Goal: Task Accomplishment & Management: Use online tool/utility

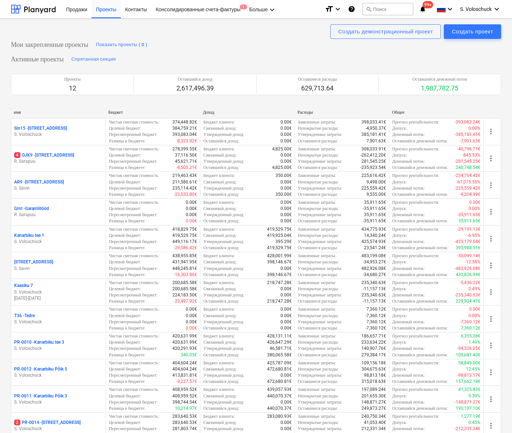
scroll to position [189, 0]
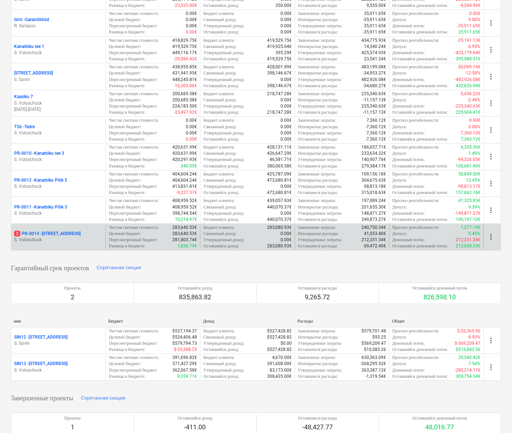
click at [42, 226] on div "2 PR-0014 - Luige tee 29 S. Voloschuck" at bounding box center [58, 236] width 94 height 25
click at [49, 231] on p "2 PR-0014 - Luige tee 29" at bounding box center [47, 234] width 66 height 6
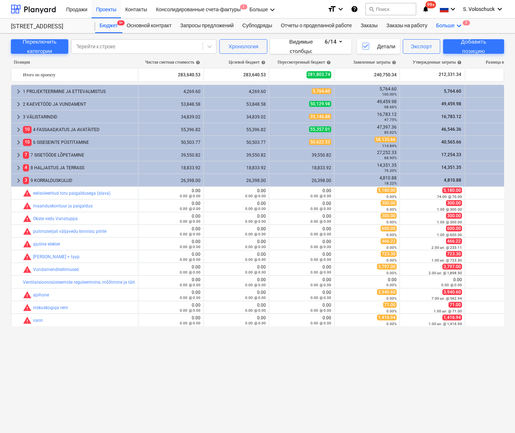
click at [462, 24] on div "Больше keyboard_arrow_down 2" at bounding box center [450, 26] width 36 height 15
click at [450, 66] on div "Файлы 2" at bounding box center [445, 67] width 35 height 6
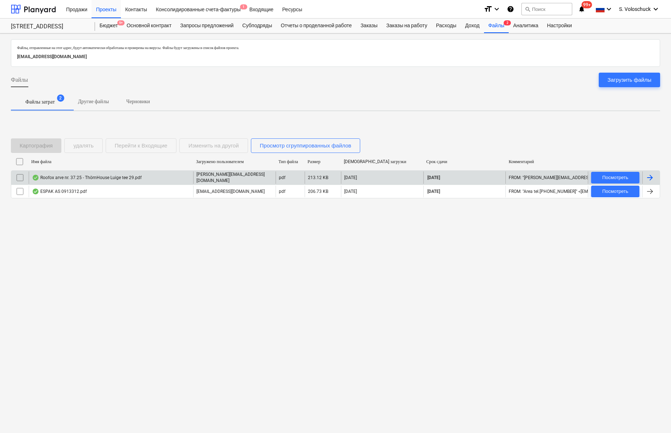
click at [104, 177] on div "Roofox arve nr. 37.25 - ThörnHouse Luige tee 29.pdf" at bounding box center [87, 178] width 110 height 6
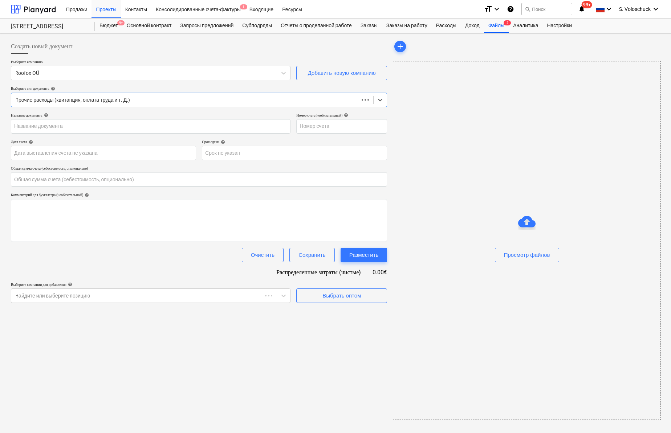
type input "0.00"
type input "37/25"
type input "[DATE]"
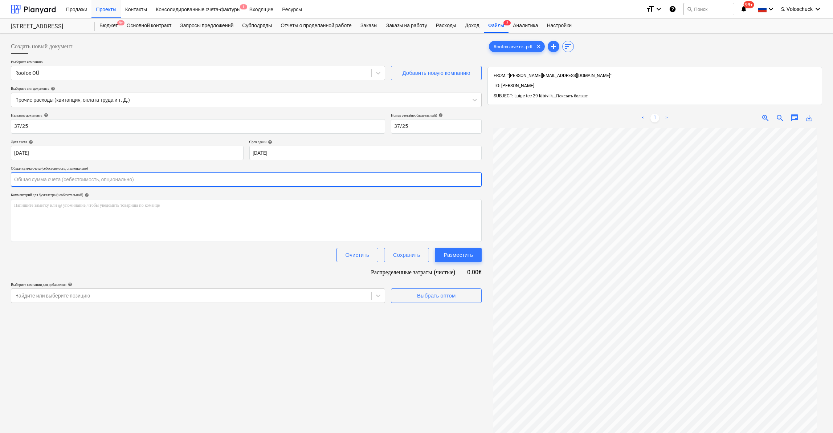
click at [38, 179] on input "text" at bounding box center [246, 179] width 471 height 15
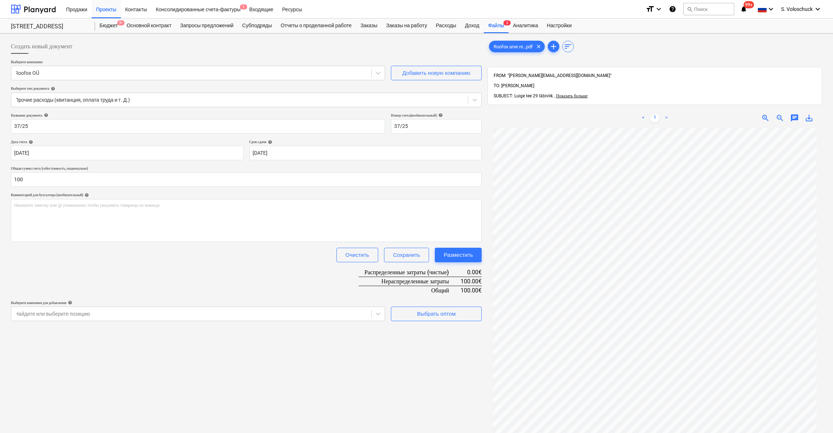
type input "100.00"
click at [351, 362] on div "Создать новый документ Выберите компанию Roofox OÜ Добавить новую компанию Выбе…" at bounding box center [246, 289] width 477 height 507
click at [442, 310] on div "Выбрать оптом" at bounding box center [436, 313] width 38 height 9
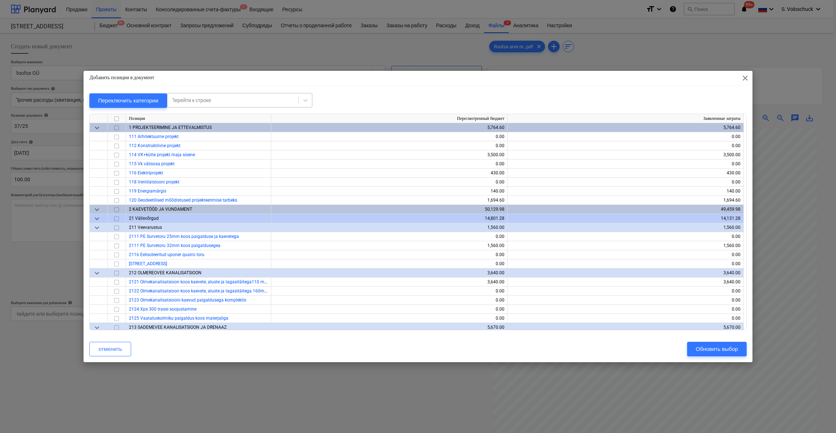
click at [206, 100] on div "Перейти к строке" at bounding box center [233, 100] width 124 height 6
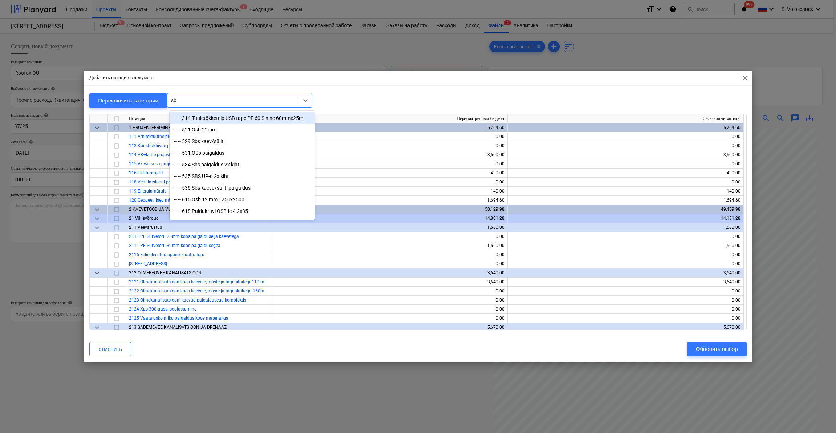
type input "sbs"
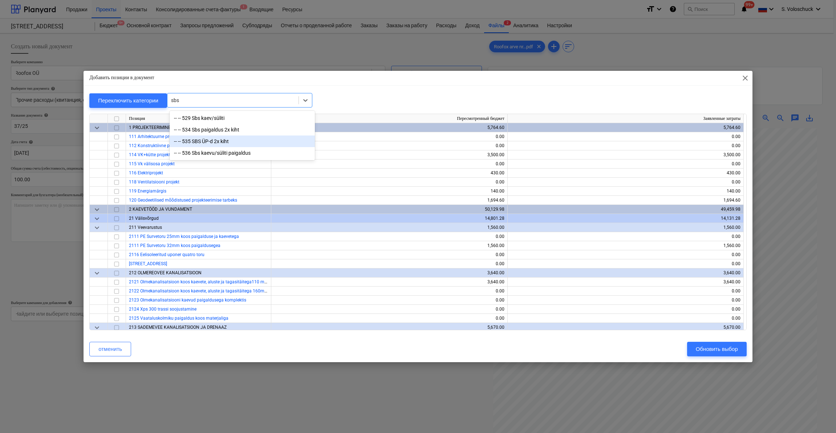
click at [200, 140] on div "-- -- 535 SBS ÜP-d 2x kiht" at bounding box center [242, 141] width 145 height 12
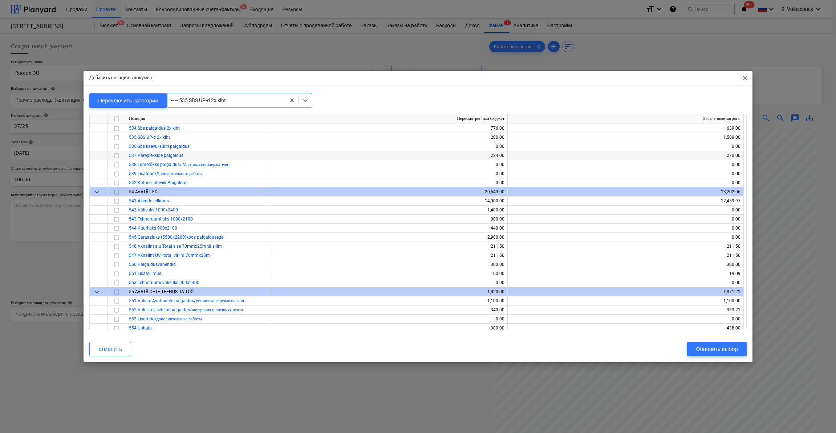
scroll to position [2130, 0]
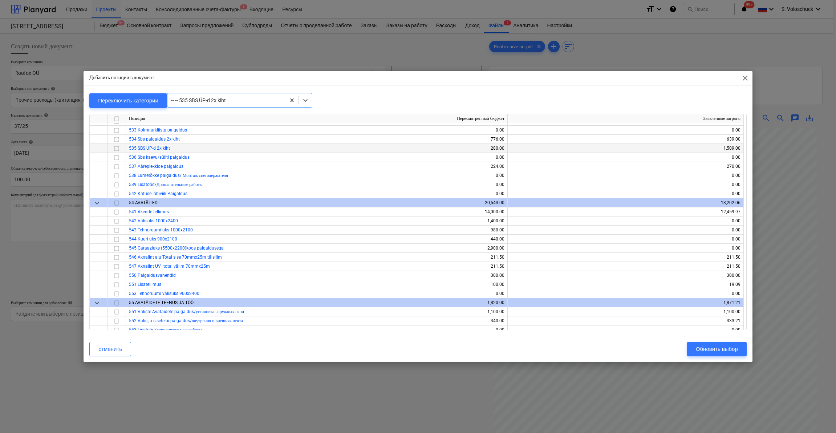
click at [115, 148] on input "checkbox" at bounding box center [116, 148] width 9 height 9
click at [512, 347] on div "Обновить выбор" at bounding box center [717, 348] width 42 height 9
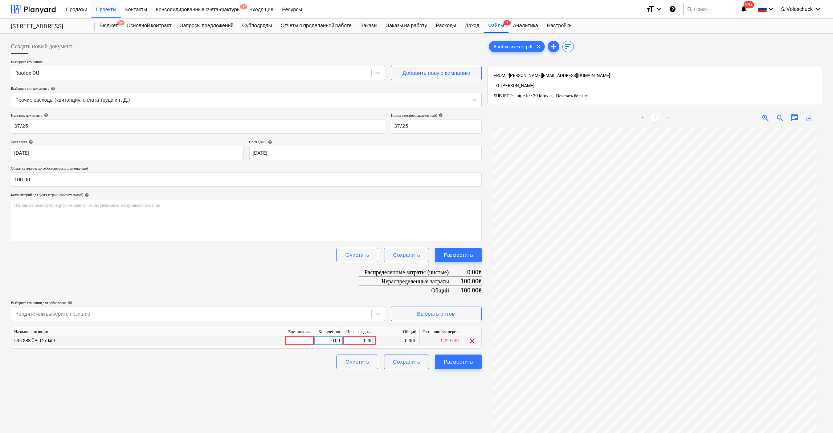
click at [360, 341] on div "0.00" at bounding box center [359, 340] width 27 height 9
type input "100"
click at [440, 394] on div "Создать новый документ Выберите компанию Roofox OÜ Добавить новую компанию Выбе…" at bounding box center [246, 289] width 477 height 507
click at [453, 363] on div "Разместить" at bounding box center [458, 361] width 29 height 9
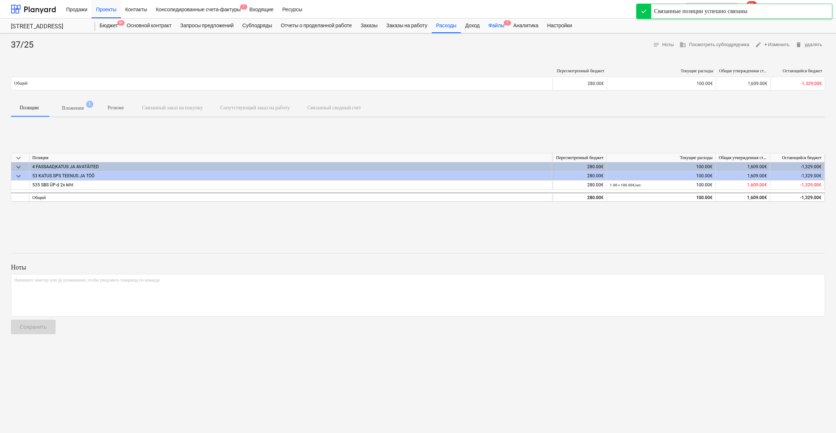
click at [509, 24] on div "Файлы 1" at bounding box center [496, 26] width 25 height 15
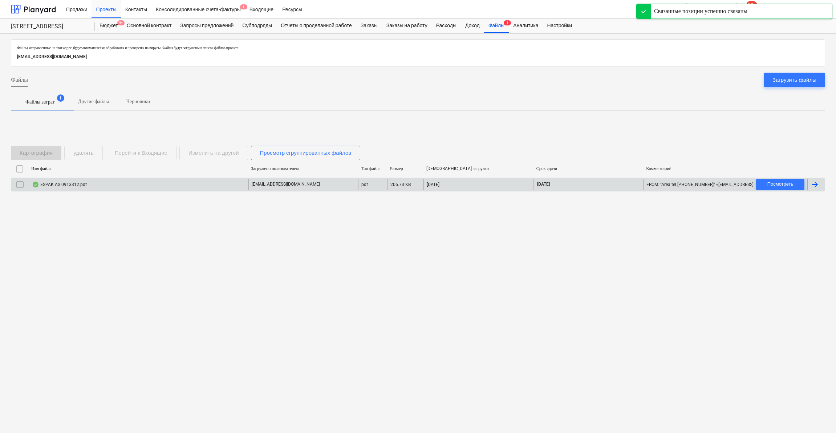
click at [132, 187] on div "ESPAK AS 0913312.pdf" at bounding box center [139, 185] width 220 height 12
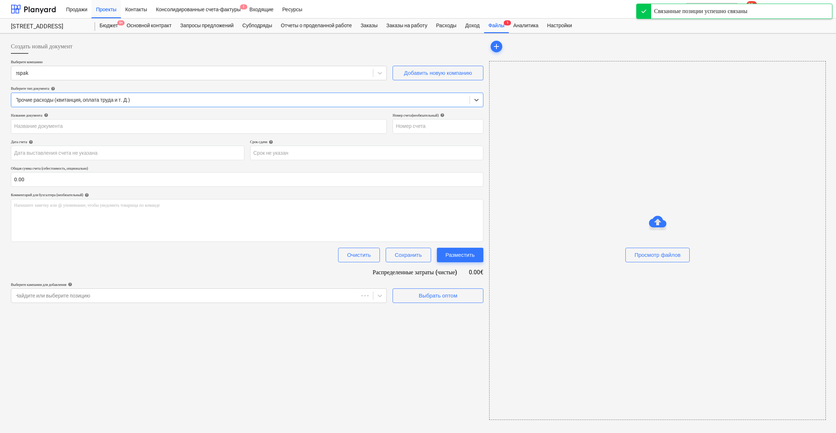
type input "0913312"
type input "[DATE]"
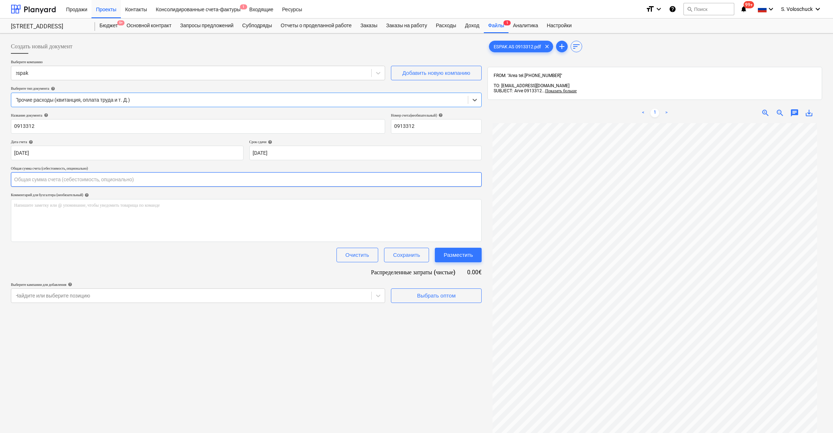
click at [59, 182] on input "text" at bounding box center [246, 179] width 471 height 15
type input "192.06"
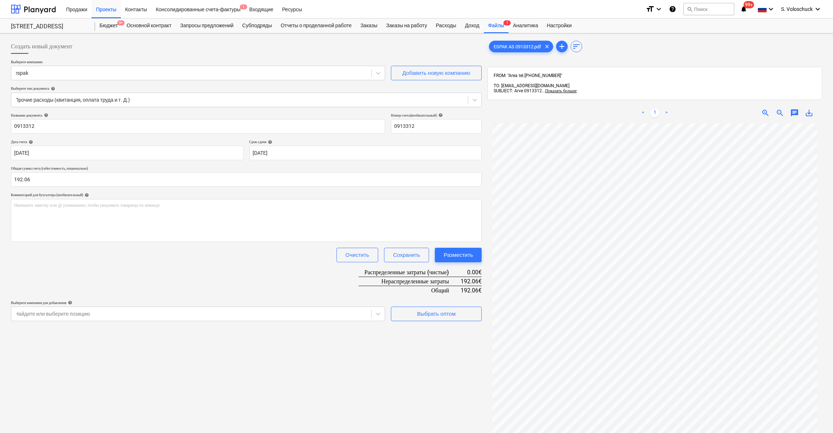
click at [291, 377] on div "Создать новый документ Выберите компанию espak Добавить новую компанию Выберите…" at bounding box center [246, 287] width 477 height 502
click at [457, 318] on button "Выбрать оптом" at bounding box center [436, 313] width 91 height 15
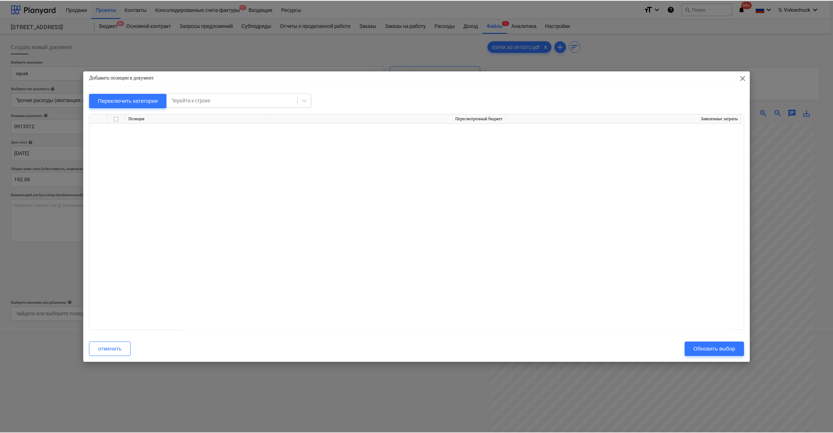
scroll to position [5366, 0]
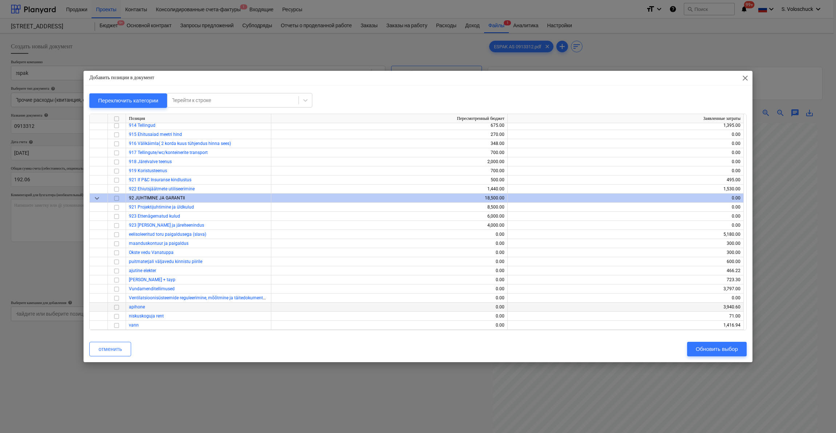
click at [114, 306] on input "checkbox" at bounding box center [116, 307] width 9 height 9
click at [512, 349] on div "Обновить выбор" at bounding box center [717, 348] width 42 height 9
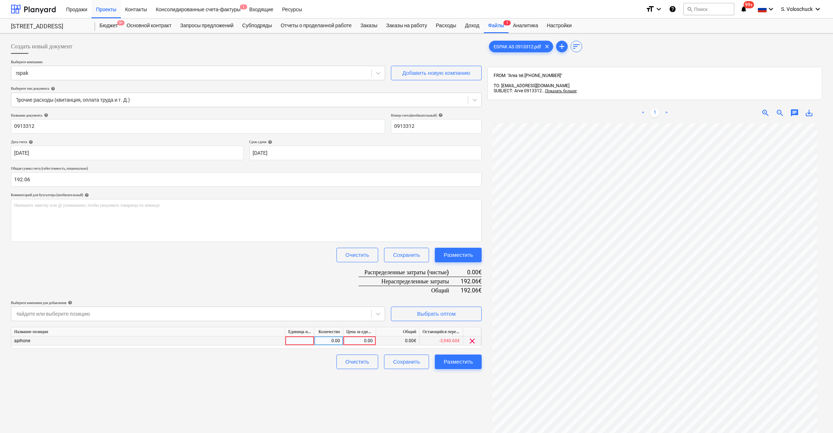
click at [358, 339] on div "0.00" at bounding box center [359, 340] width 27 height 9
type input "192"
click at [367, 399] on div "Создать новый документ Выберите компанию espak Добавить новую компанию Выберите…" at bounding box center [246, 287] width 477 height 502
click at [460, 363] on div "Разместить" at bounding box center [458, 361] width 29 height 9
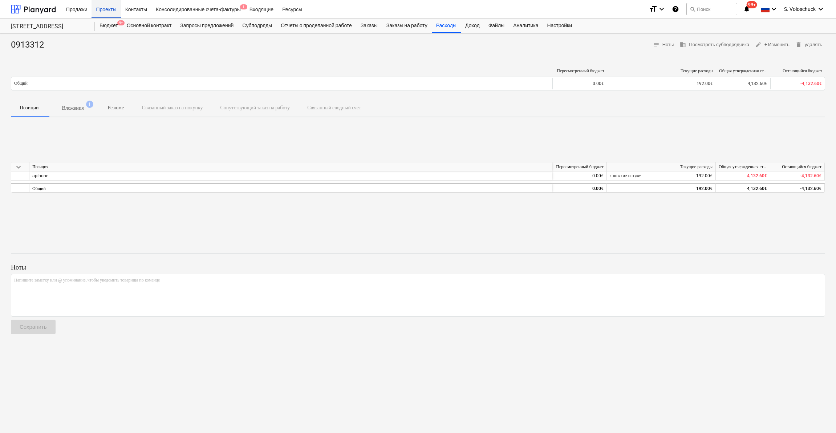
click at [104, 7] on div "Проекты" at bounding box center [105, 9] width 29 height 19
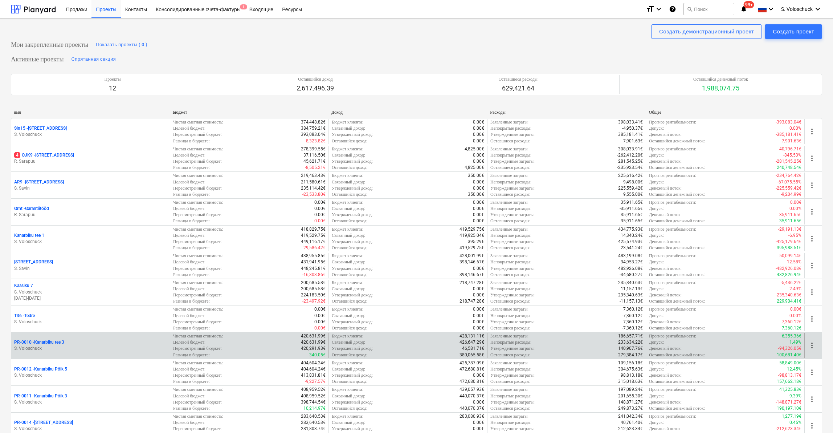
click at [43, 345] on p "S. Voloschuck" at bounding box center [90, 348] width 153 height 6
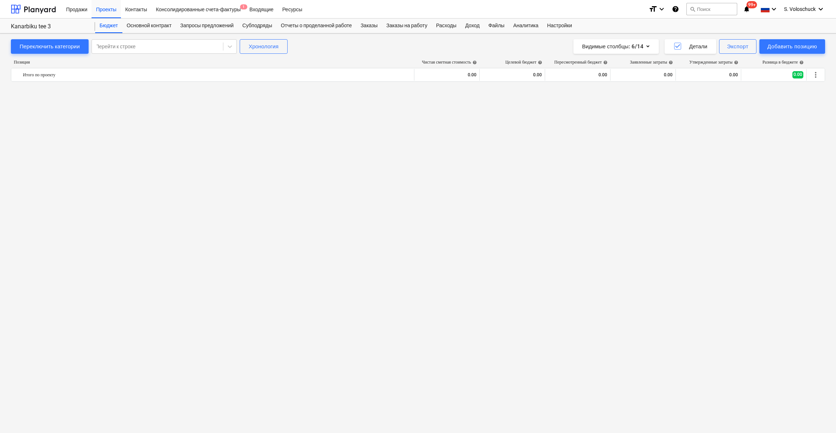
scroll to position [877, 0]
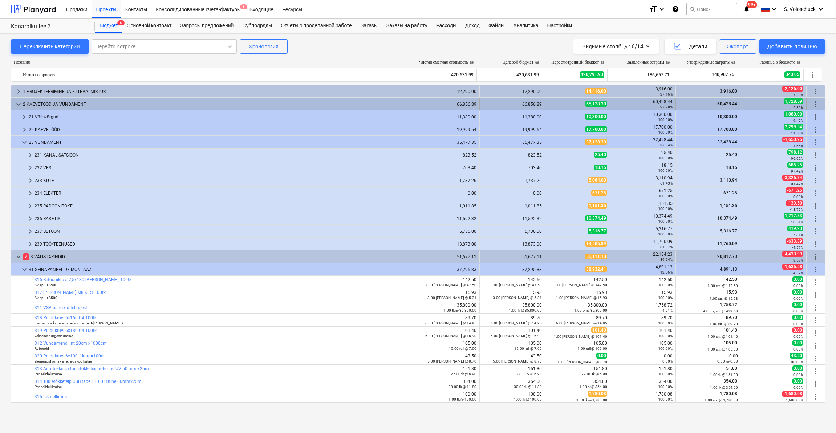
click at [19, 102] on span "keyboard_arrow_down" at bounding box center [18, 104] width 9 height 9
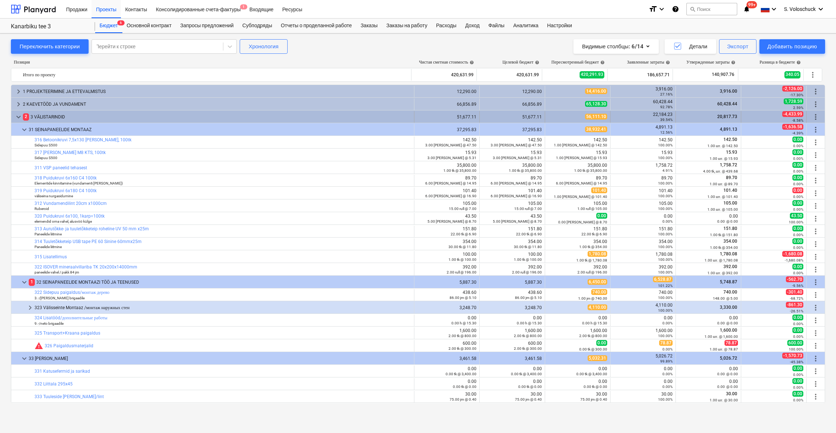
click at [16, 118] on span "keyboard_arrow_down" at bounding box center [18, 117] width 9 height 9
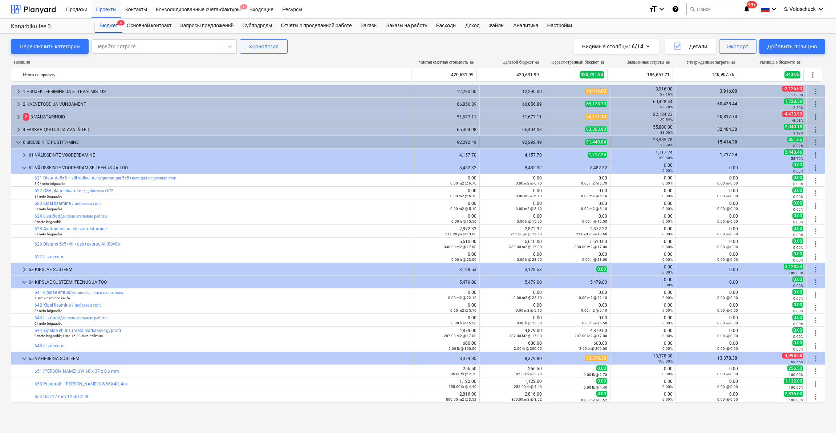
click at [19, 143] on span "keyboard_arrow_down" at bounding box center [18, 142] width 9 height 9
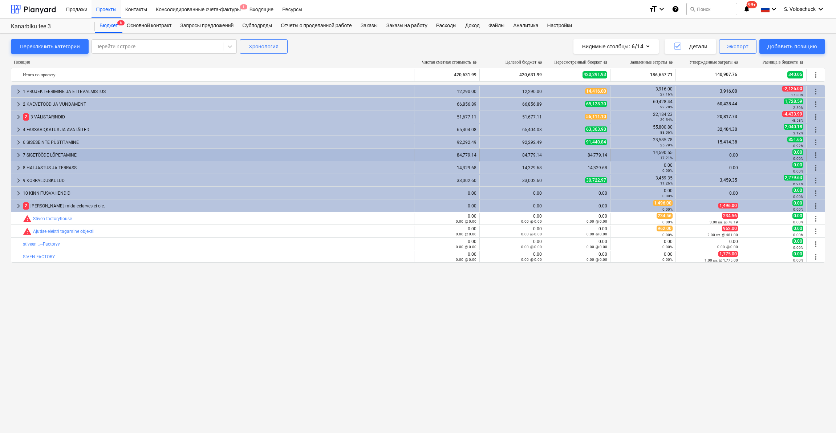
click at [84, 152] on div "7 SISETÖÖDE LÕPETAMINE" at bounding box center [217, 155] width 388 height 12
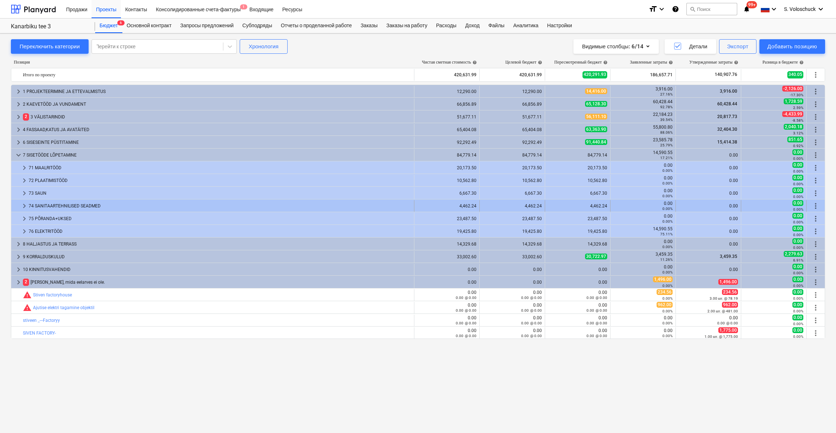
click at [36, 205] on div "74 SANITAARTEHNILISED SEADMED" at bounding box center [220, 206] width 382 height 12
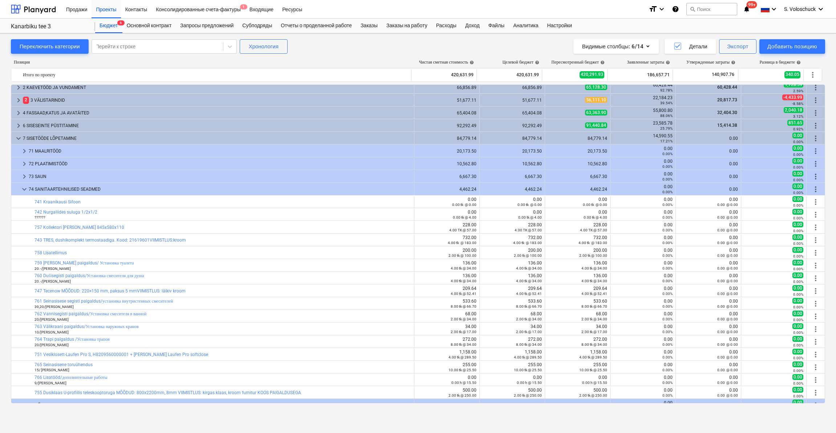
scroll to position [0, 0]
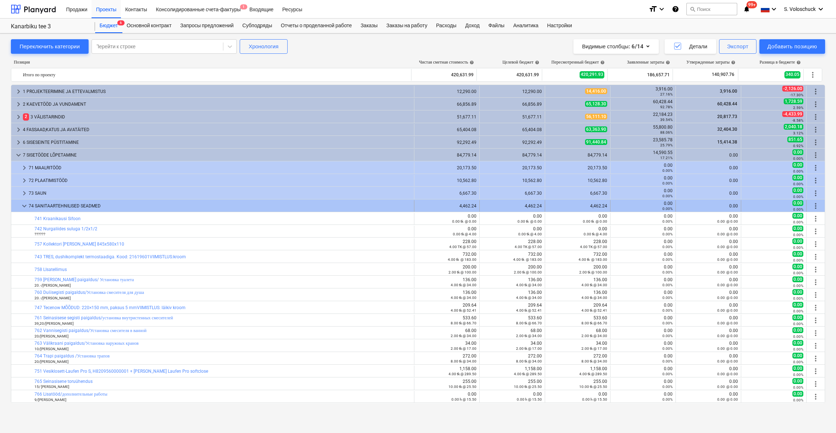
click at [22, 205] on span "keyboard_arrow_down" at bounding box center [24, 205] width 9 height 9
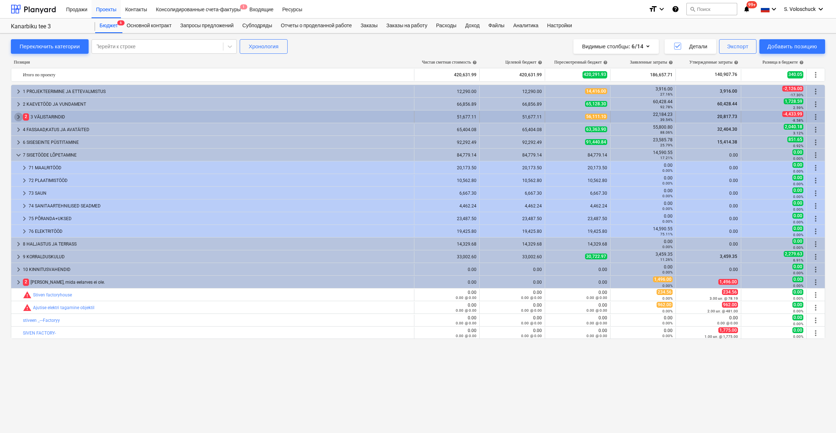
click at [16, 115] on span "keyboard_arrow_right" at bounding box center [18, 117] width 9 height 9
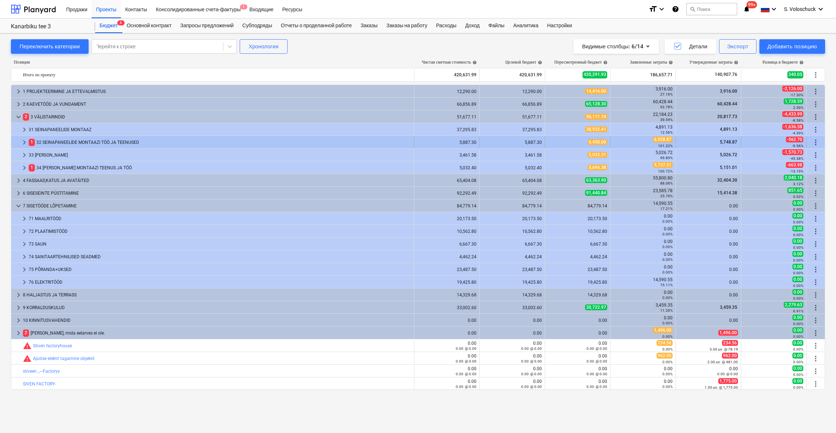
click at [21, 139] on span "keyboard_arrow_right" at bounding box center [24, 142] width 9 height 9
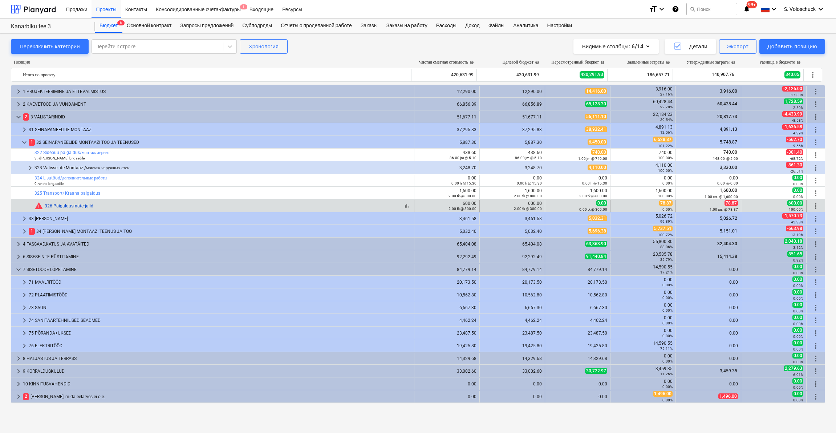
click at [85, 205] on link "326 Paigaldusmaterjalid" at bounding box center [69, 205] width 49 height 5
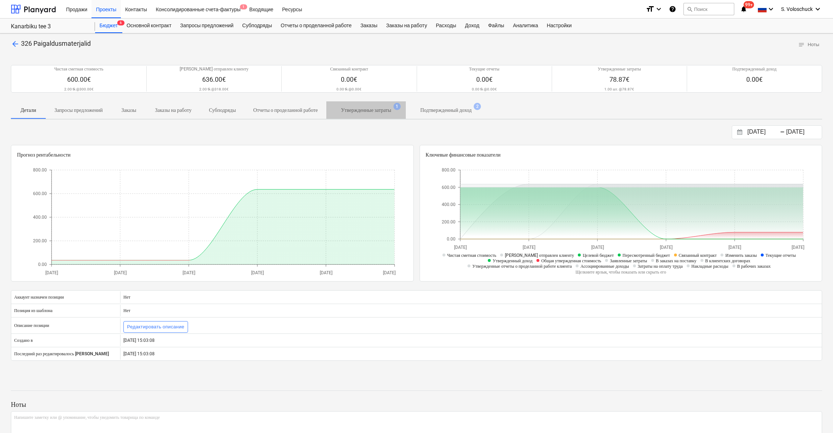
click at [391, 108] on p "Утвержденные затраты" at bounding box center [366, 110] width 50 height 8
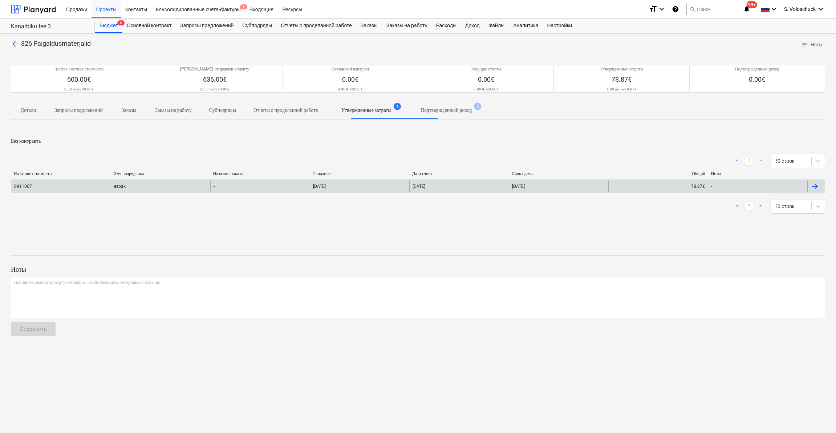
click at [146, 190] on div "espak" at bounding box center [160, 186] width 99 height 12
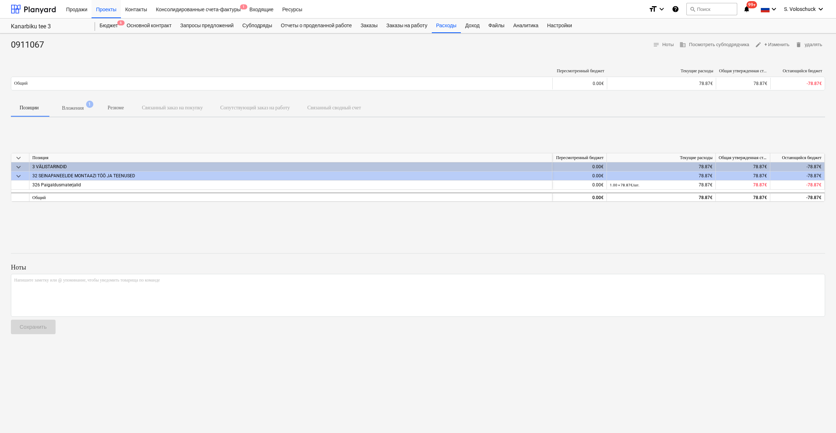
click at [74, 107] on p "Вложения" at bounding box center [73, 108] width 22 height 8
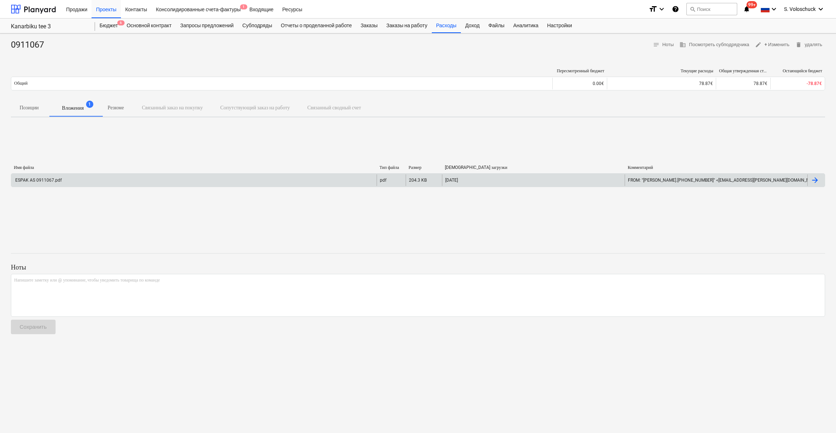
click at [317, 180] on div "ESPAK AS 0911067.pdf" at bounding box center [193, 180] width 365 height 12
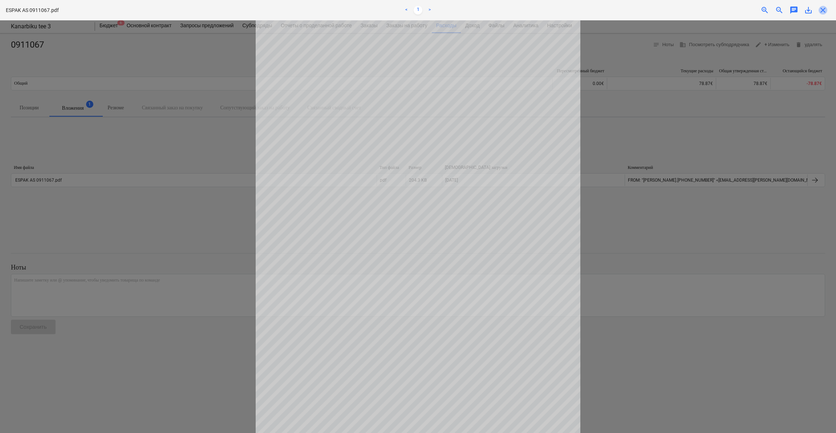
click at [820, 11] on span "close" at bounding box center [822, 10] width 9 height 9
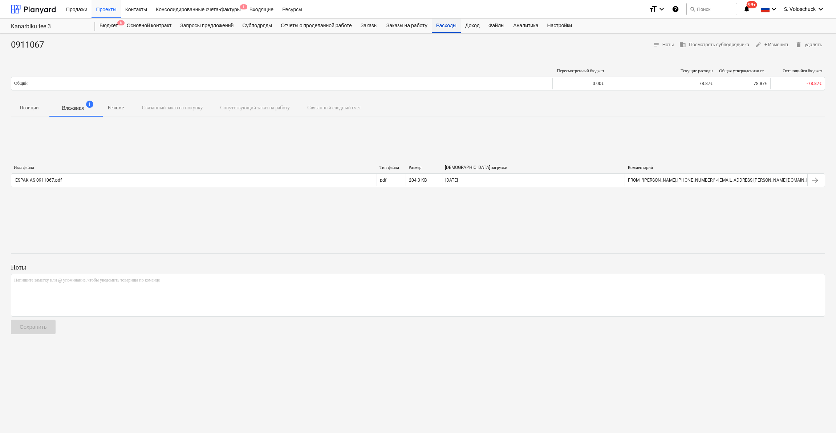
click at [452, 26] on div "Расходы" at bounding box center [446, 26] width 29 height 15
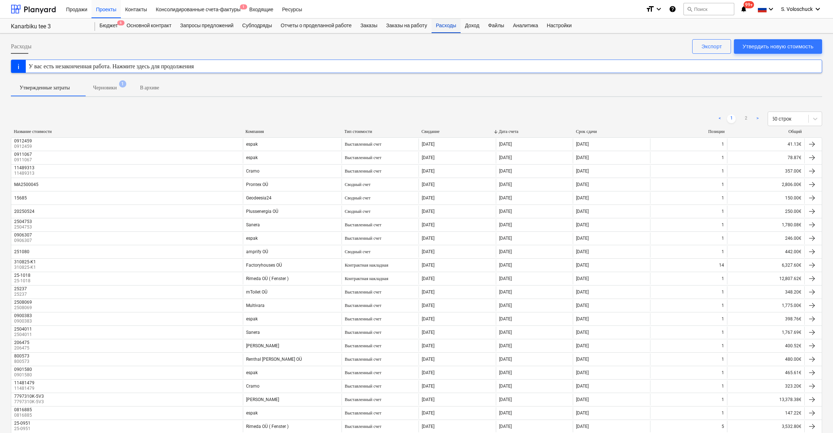
click at [451, 27] on div "Расходы" at bounding box center [446, 26] width 29 height 15
click at [42, 25] on div "Kanarbiku tee 3" at bounding box center [49, 27] width 76 height 8
click at [113, 27] on div "Бюджет 6" at bounding box center [108, 26] width 27 height 15
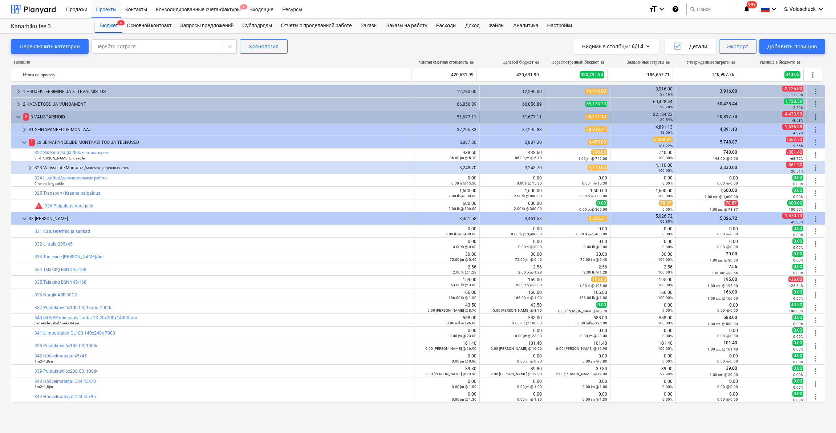
click at [21, 113] on span "keyboard_arrow_down" at bounding box center [18, 117] width 9 height 9
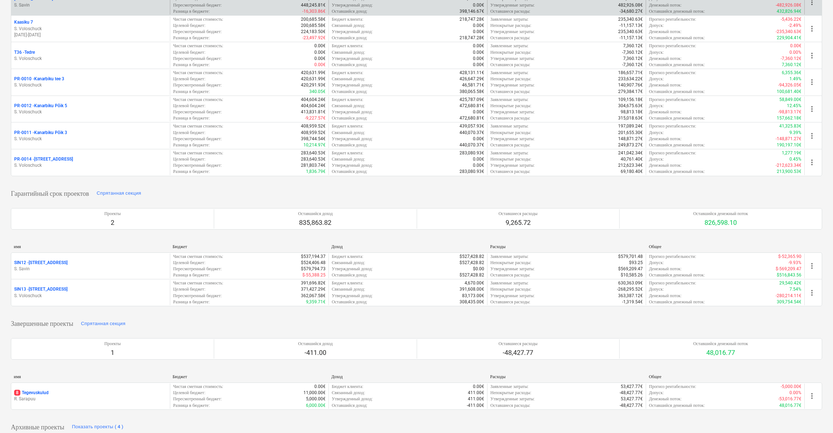
scroll to position [171, 0]
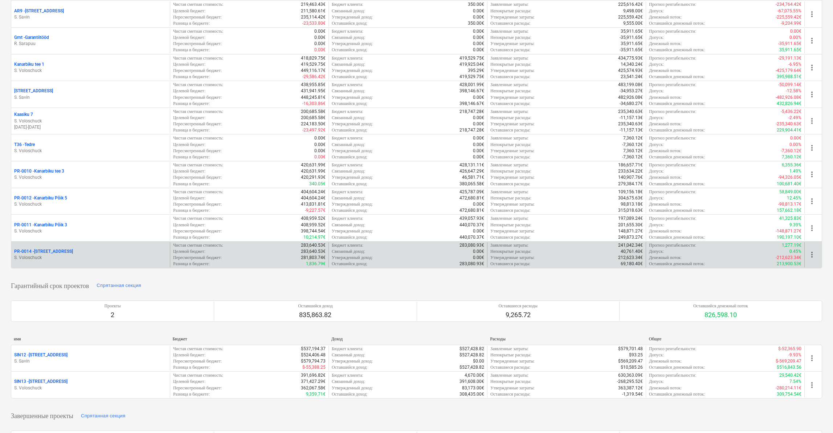
click at [83, 254] on p "S. Voloschuck" at bounding box center [90, 257] width 153 height 6
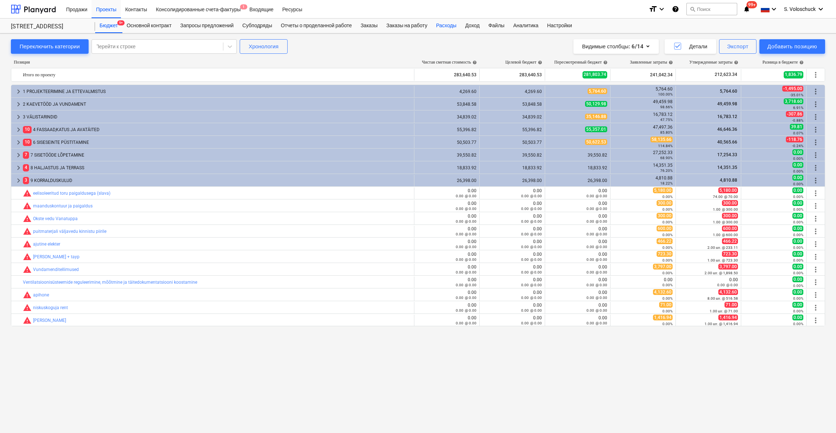
click at [458, 27] on div "Расходы" at bounding box center [446, 26] width 29 height 15
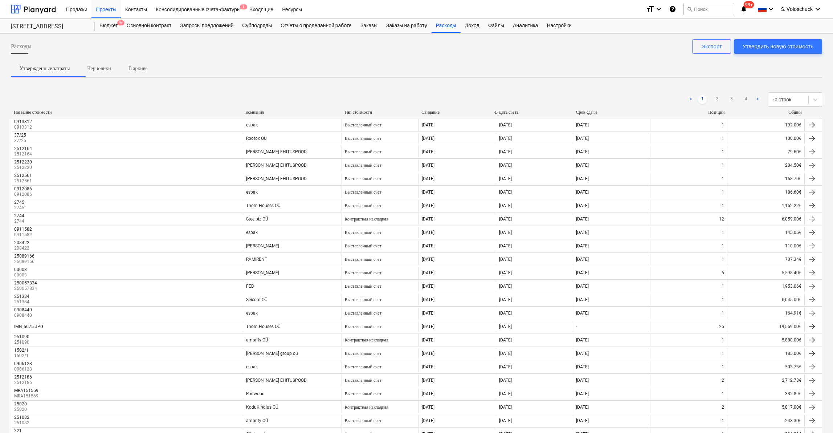
click at [255, 111] on div "Компания" at bounding box center [291, 112] width 93 height 5
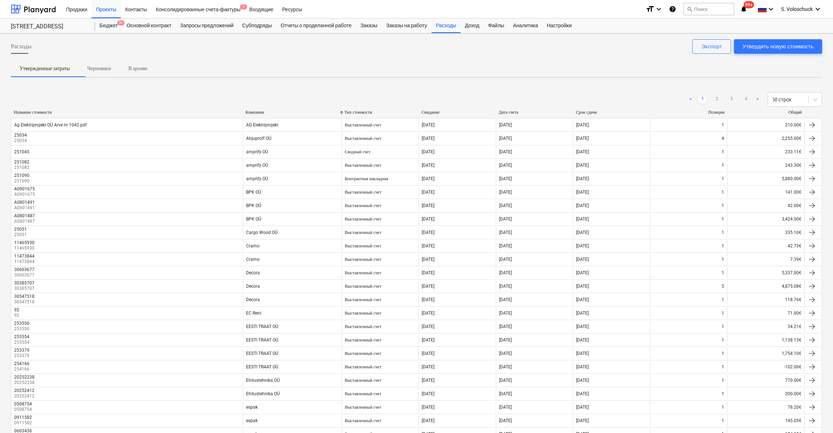
click at [255, 111] on div "Компания" at bounding box center [291, 112] width 93 height 5
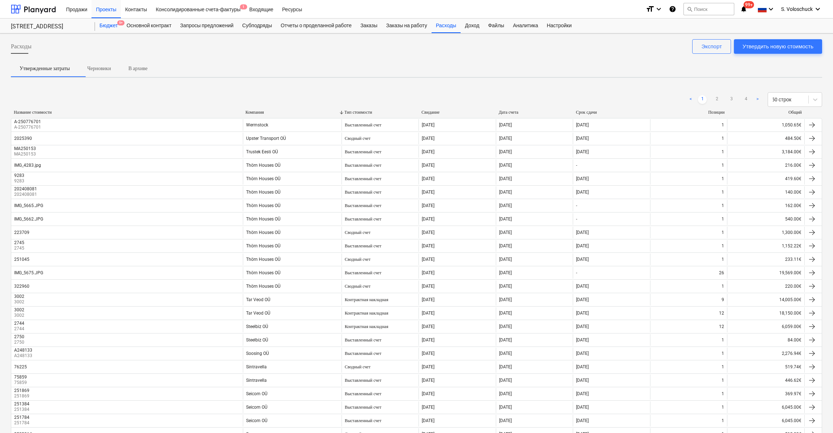
click at [114, 24] on div "Бюджет 9+" at bounding box center [108, 26] width 27 height 15
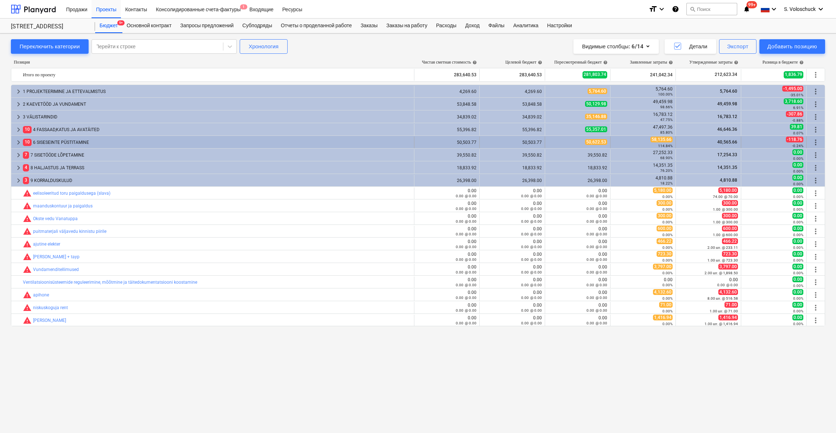
click at [47, 140] on div "10 6 SISESEINTE PÜSTITAMINE" at bounding box center [217, 142] width 388 height 12
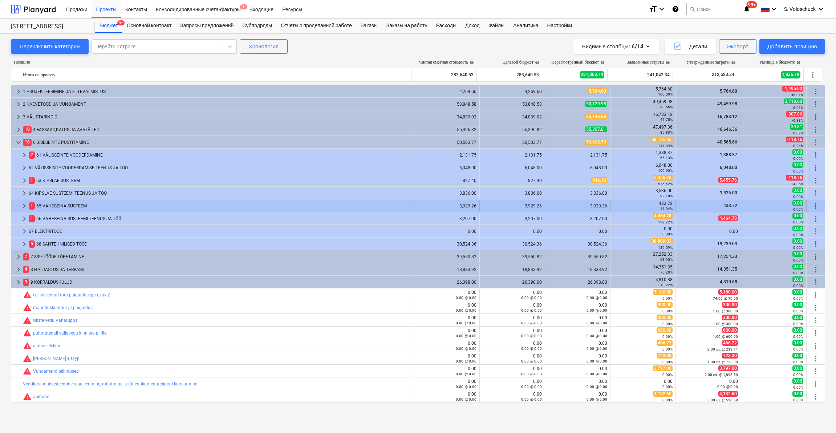
click at [49, 203] on div "1 65 VAHESEINA SÜSTEEM" at bounding box center [220, 206] width 382 height 12
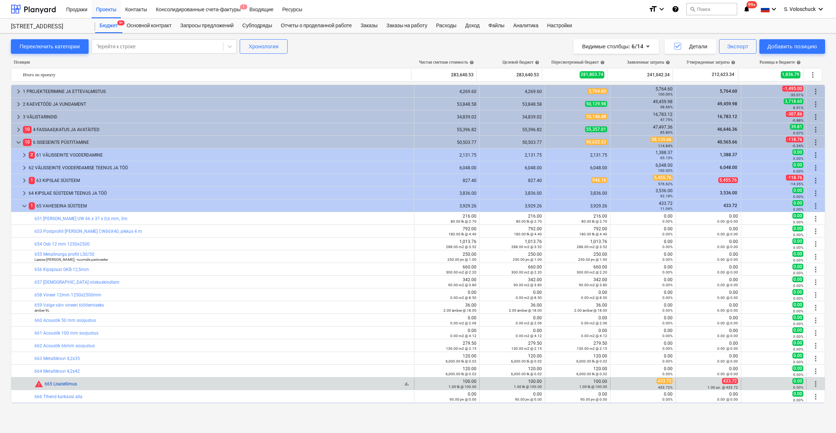
click at [71, 384] on link "665 Lisatellimus" at bounding box center [61, 383] width 32 height 5
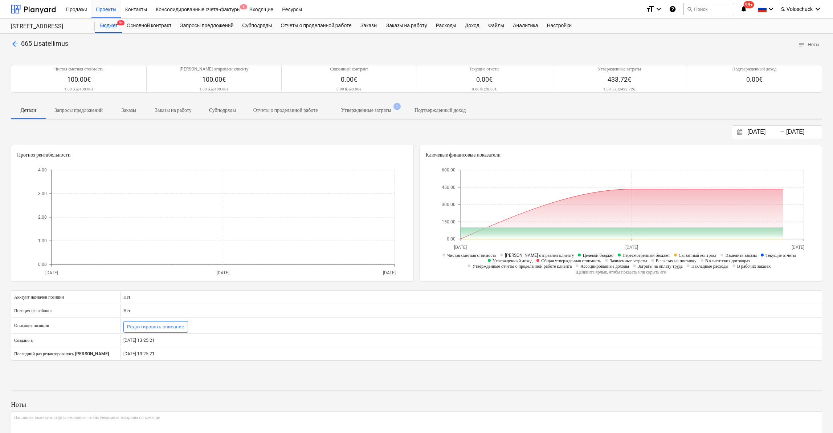
click at [391, 110] on p "Утвержденные затраты" at bounding box center [366, 110] width 50 height 8
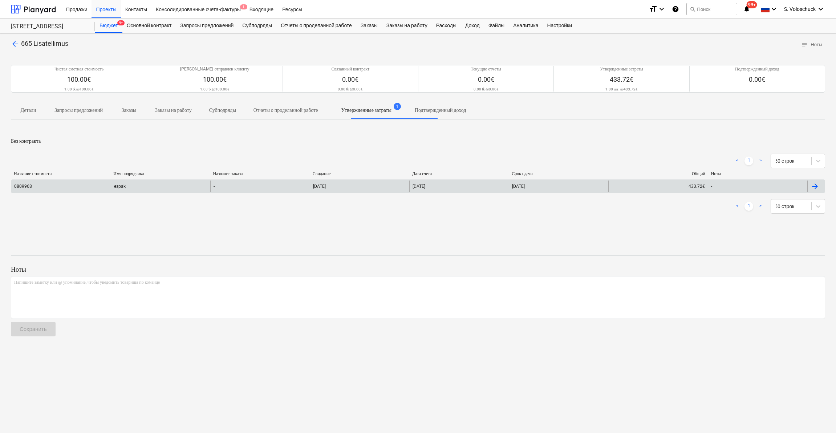
click at [121, 187] on div "espak" at bounding box center [160, 186] width 99 height 12
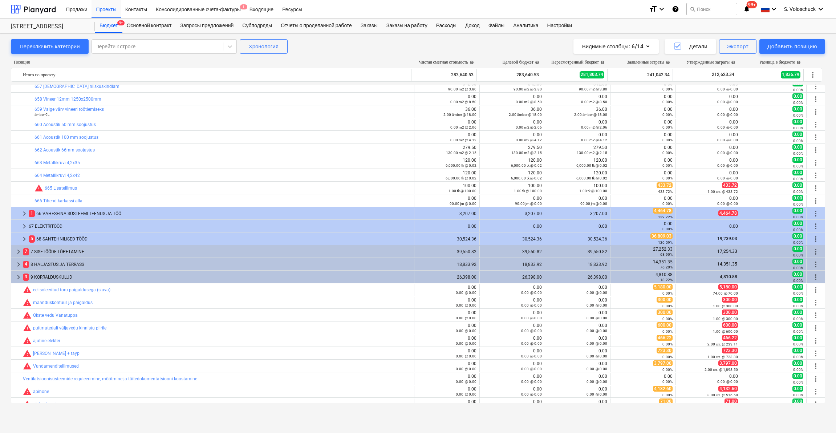
scroll to position [215, 0]
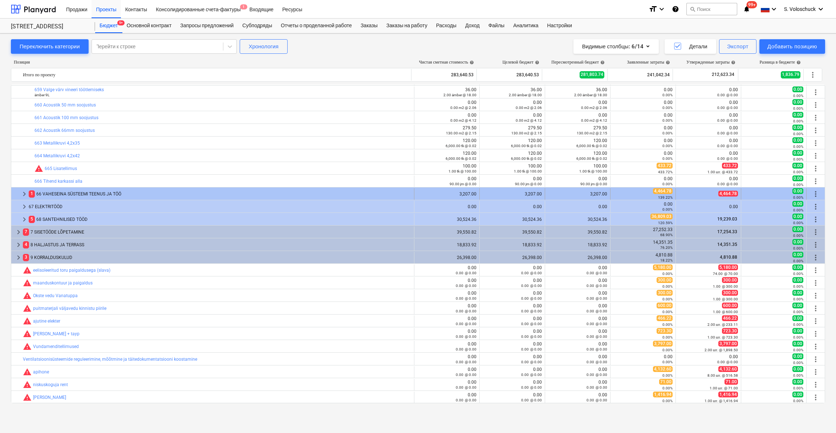
click at [28, 192] on span "keyboard_arrow_right" at bounding box center [24, 193] width 9 height 9
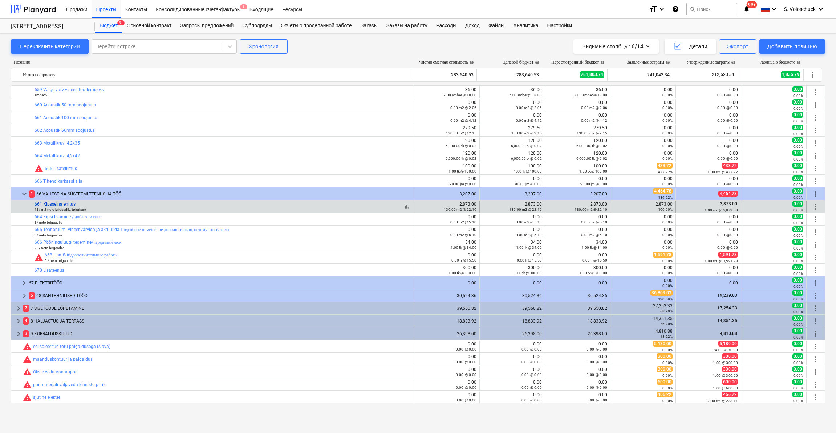
click at [52, 204] on link "661 Kipsseina ehitus" at bounding box center [54, 203] width 41 height 5
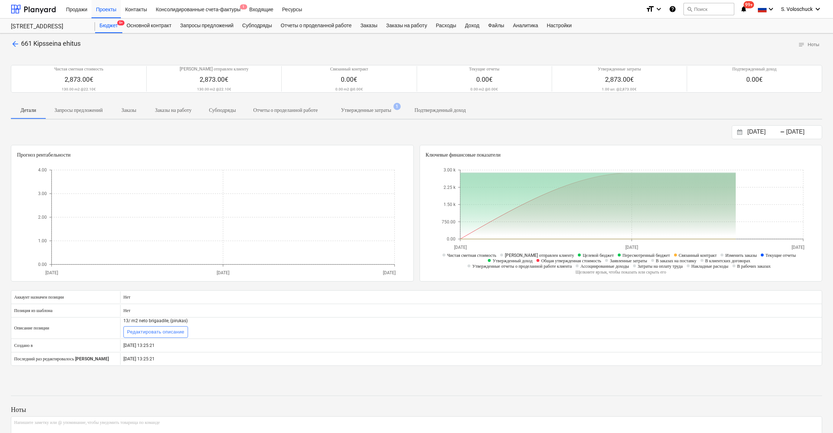
click at [391, 110] on p "Утвержденные затраты" at bounding box center [366, 110] width 50 height 8
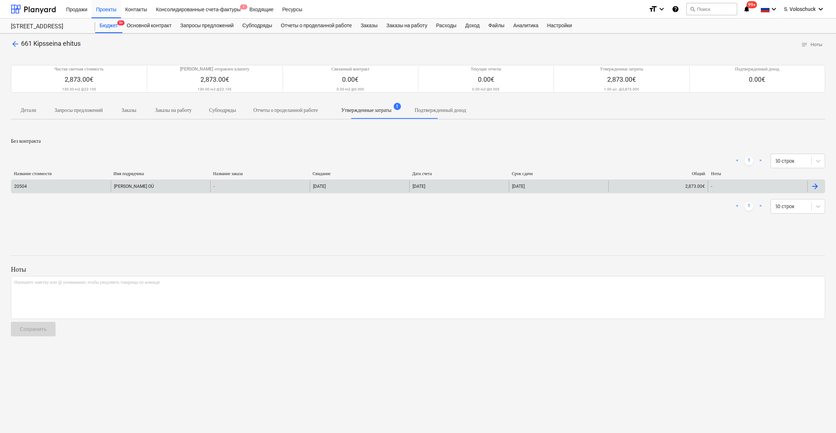
click at [305, 184] on div "-" at bounding box center [259, 186] width 99 height 12
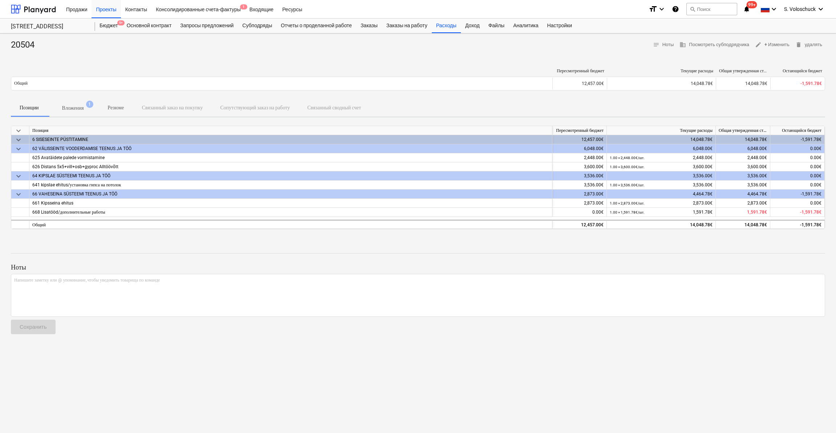
click at [81, 104] on p "Вложения" at bounding box center [73, 108] width 22 height 8
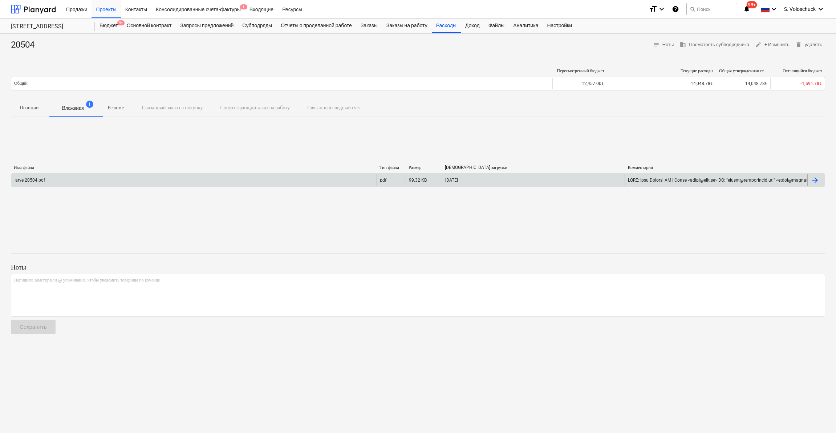
click at [192, 179] on div "arve 20504.pdf" at bounding box center [193, 180] width 365 height 12
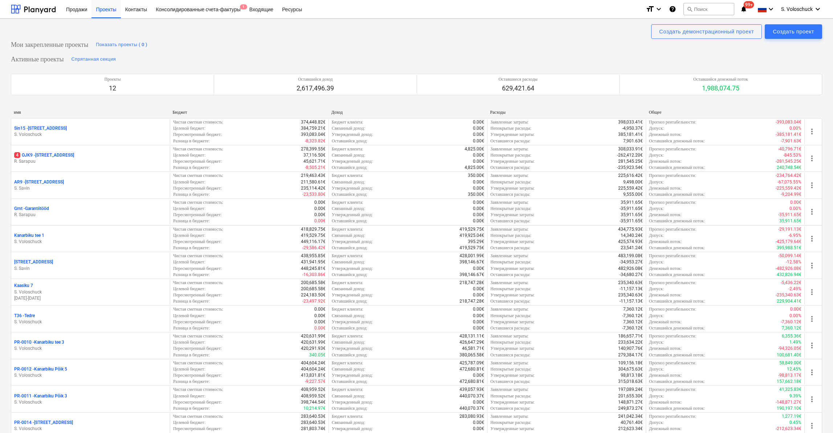
scroll to position [263, 0]
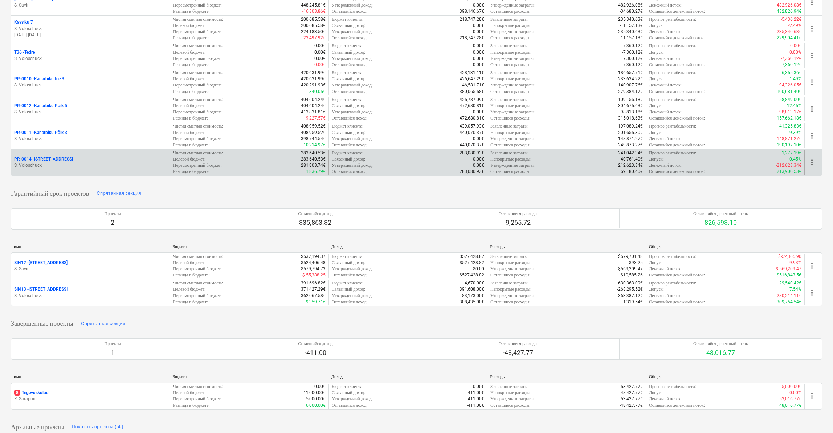
click at [69, 158] on div "PR-0014 - Luige tee 29" at bounding box center [90, 159] width 153 height 6
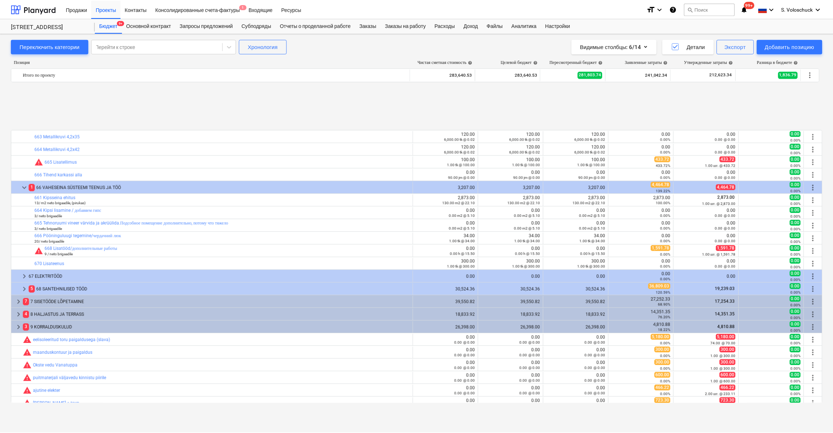
scroll to position [292, 0]
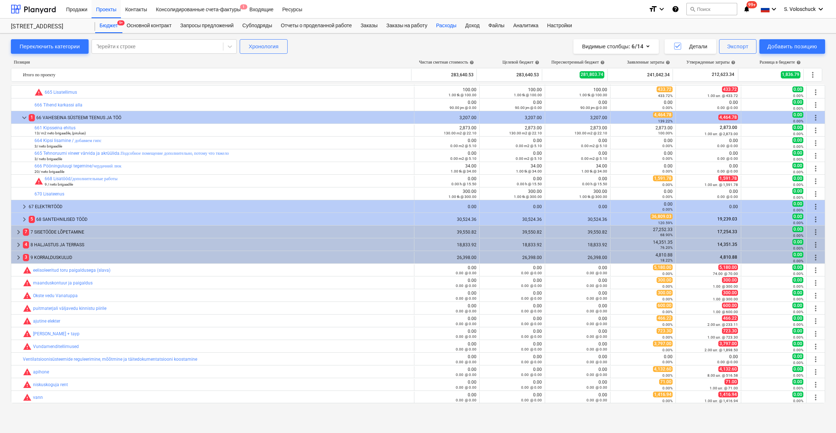
click at [449, 24] on div "Расходы" at bounding box center [446, 26] width 29 height 15
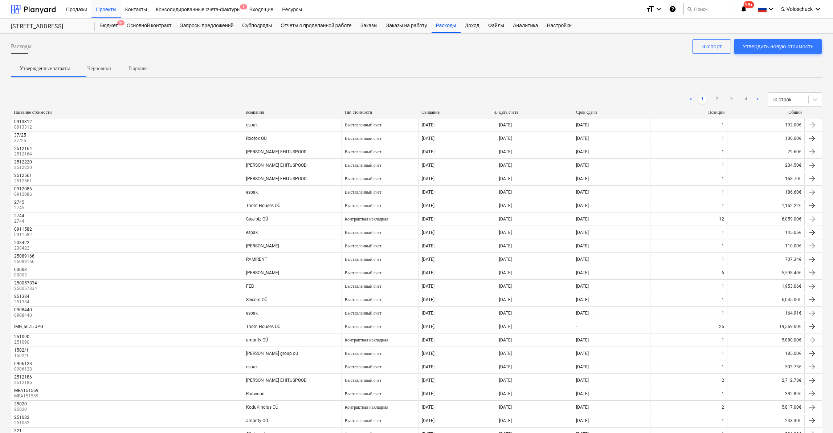
click at [254, 113] on div "Компания" at bounding box center [291, 112] width 93 height 5
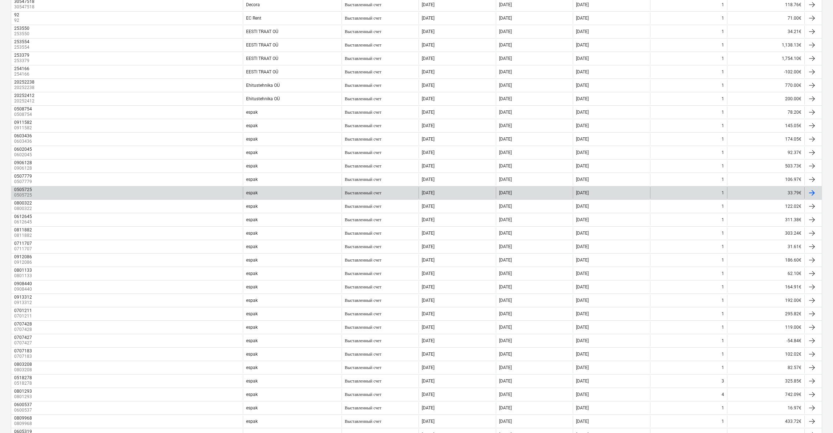
scroll to position [398, 0]
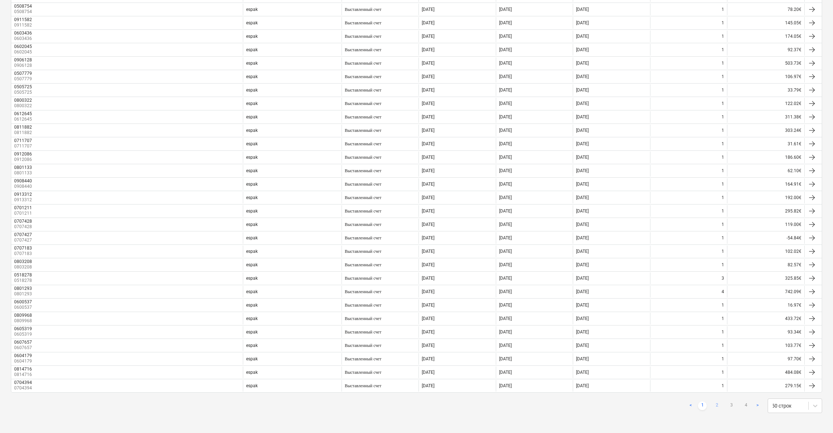
click at [717, 405] on link "2" at bounding box center [717, 405] width 9 height 9
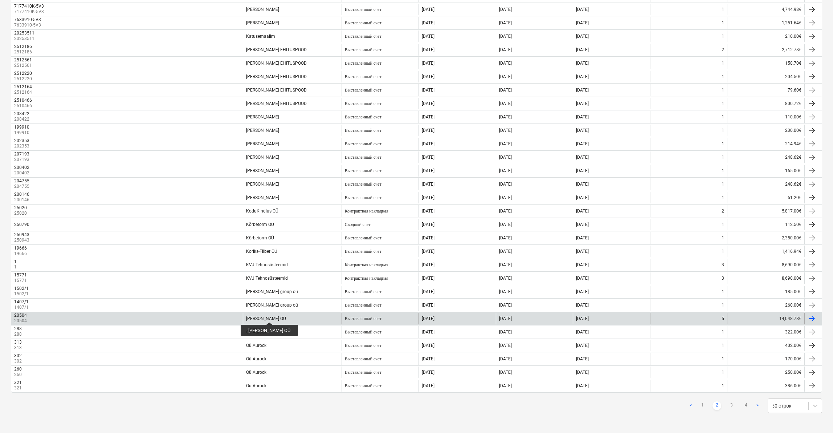
click at [266, 316] on div "Nesko Ehitus OÜ" at bounding box center [266, 318] width 40 height 5
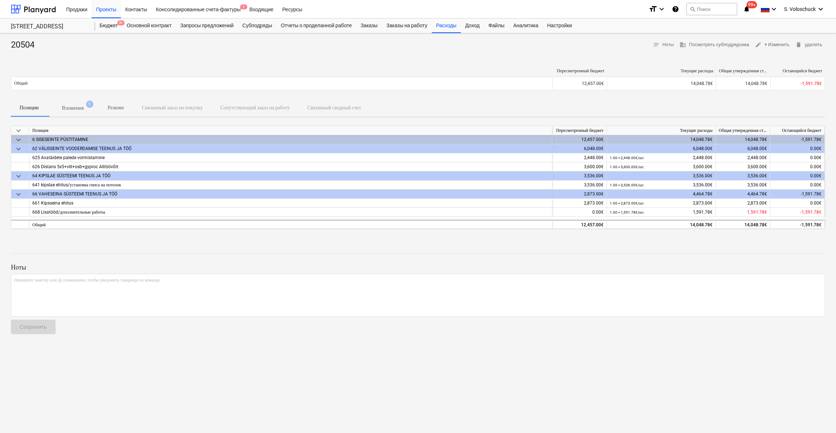
click at [76, 107] on p "Вложения" at bounding box center [73, 108] width 22 height 8
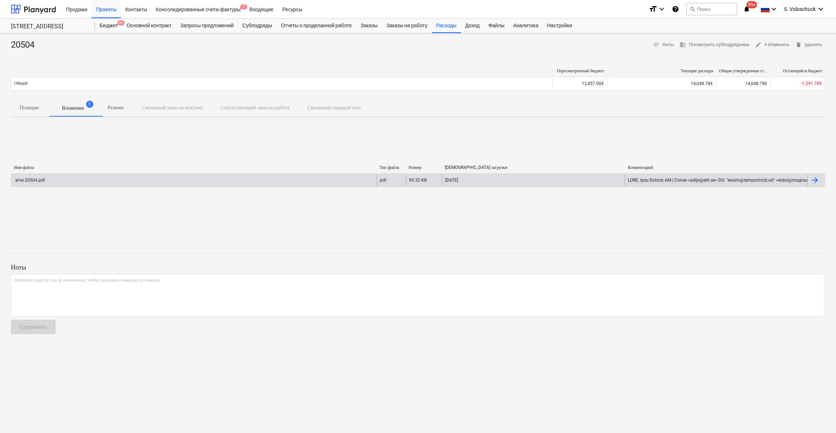
click at [140, 179] on div "arve 20504.pdf" at bounding box center [193, 180] width 365 height 12
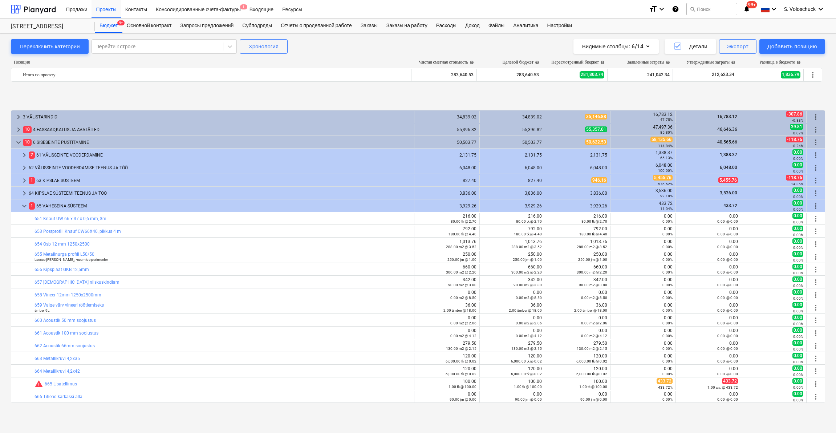
scroll to position [292, 0]
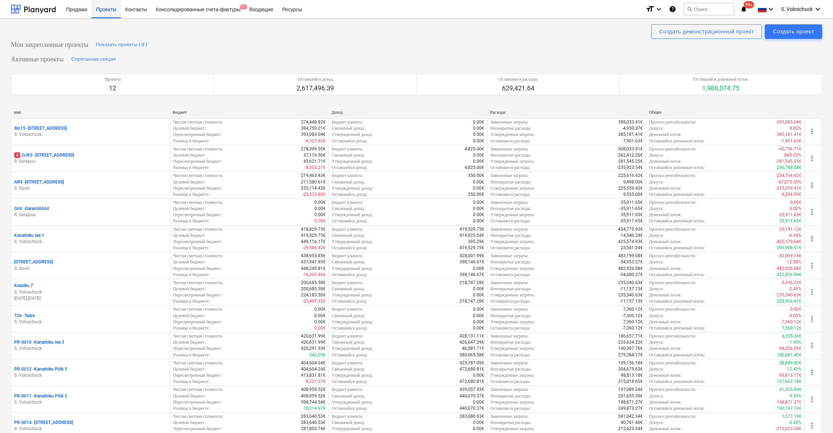
click at [110, 10] on div "Проекты" at bounding box center [105, 9] width 29 height 19
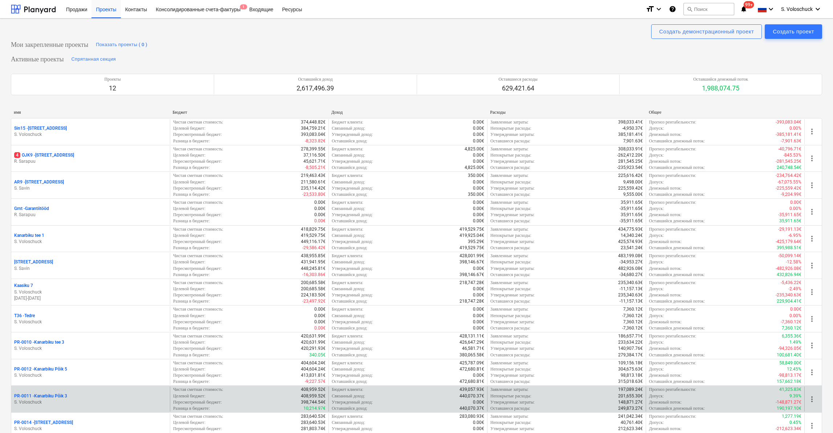
click at [86, 399] on p "S. Voloschuck" at bounding box center [90, 402] width 153 height 6
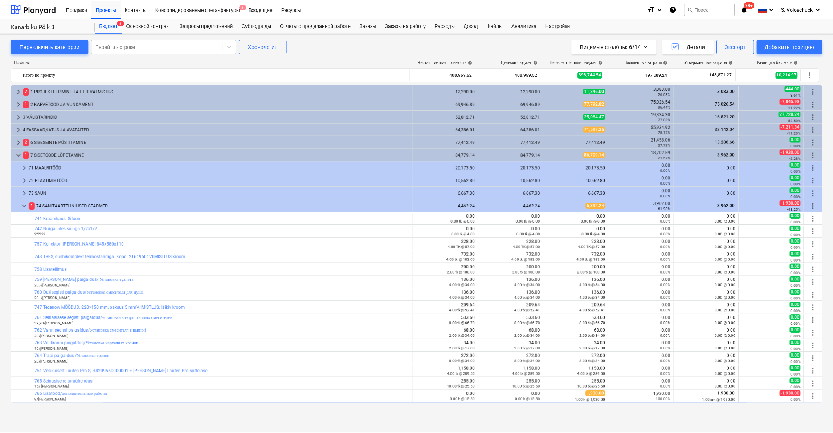
scroll to position [65, 0]
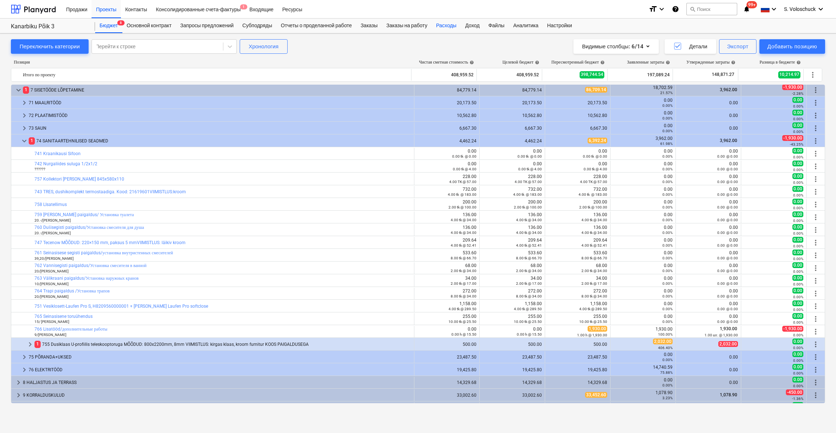
click at [461, 26] on div "Расходы" at bounding box center [446, 26] width 29 height 15
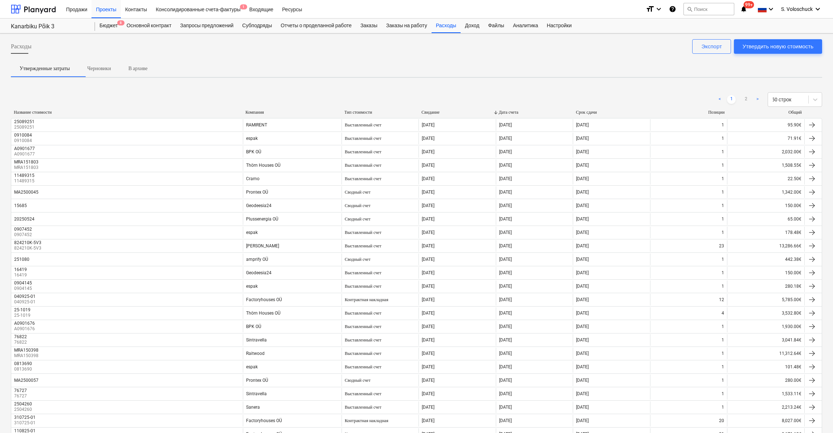
click at [255, 113] on div "Компания" at bounding box center [291, 112] width 93 height 5
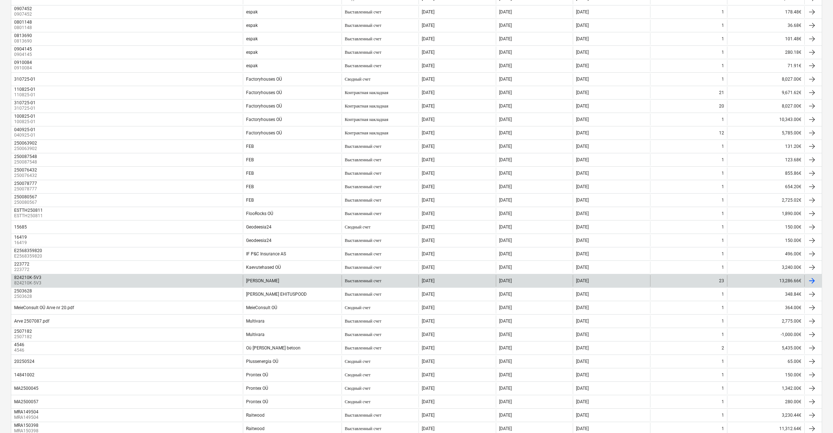
scroll to position [398, 0]
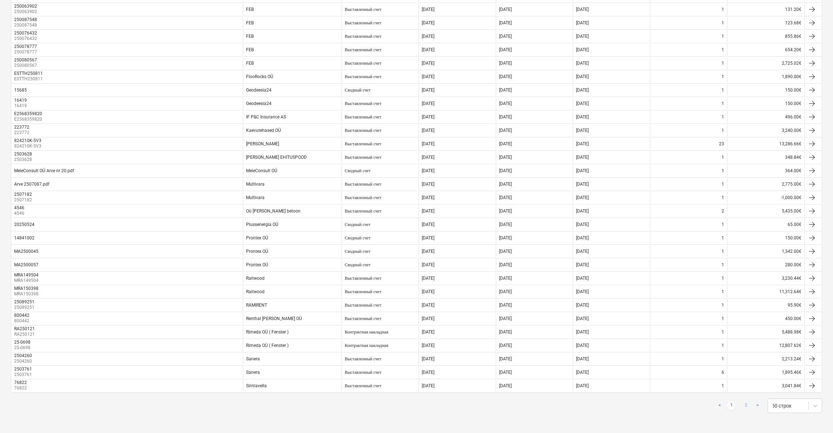
click at [745, 404] on link "2" at bounding box center [746, 405] width 9 height 9
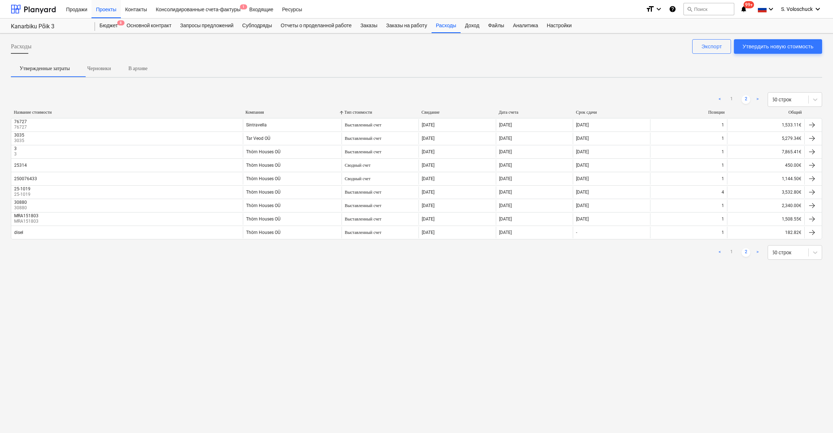
scroll to position [0, 0]
click at [736, 249] on link "1" at bounding box center [734, 252] width 9 height 9
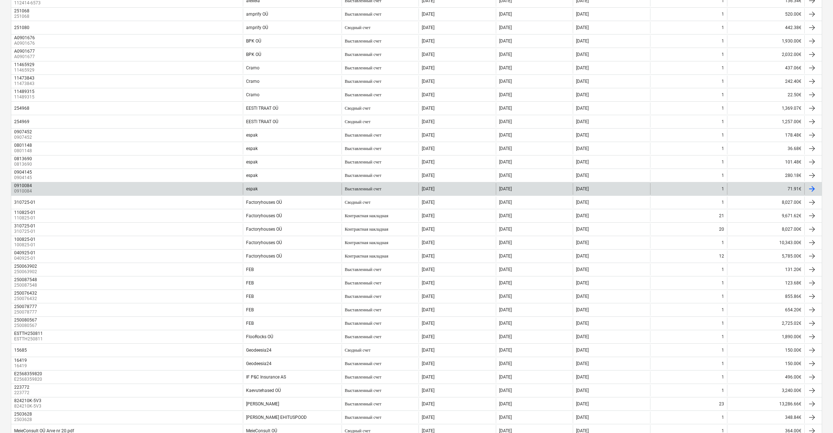
scroll to position [148, 0]
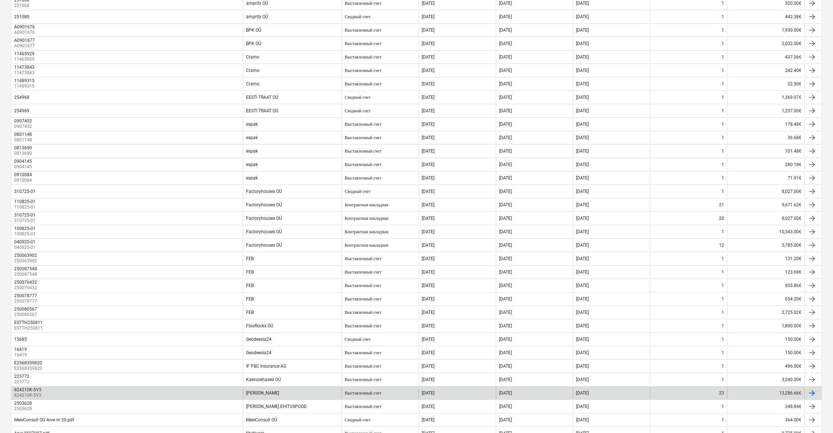
click at [258, 393] on div "Karl bilder" at bounding box center [262, 392] width 33 height 5
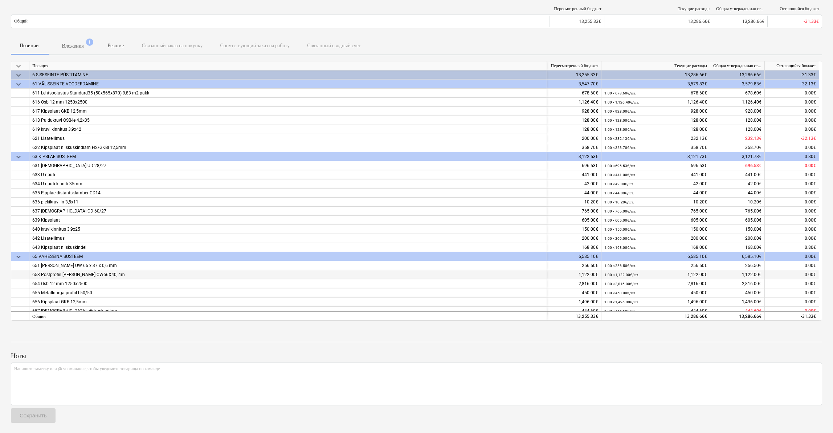
scroll to position [4, 0]
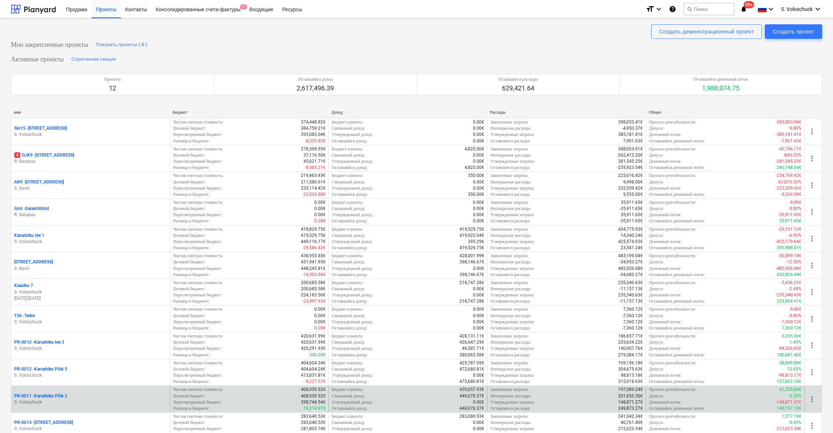
click at [136, 399] on p "S. Voloschuck" at bounding box center [90, 402] width 153 height 6
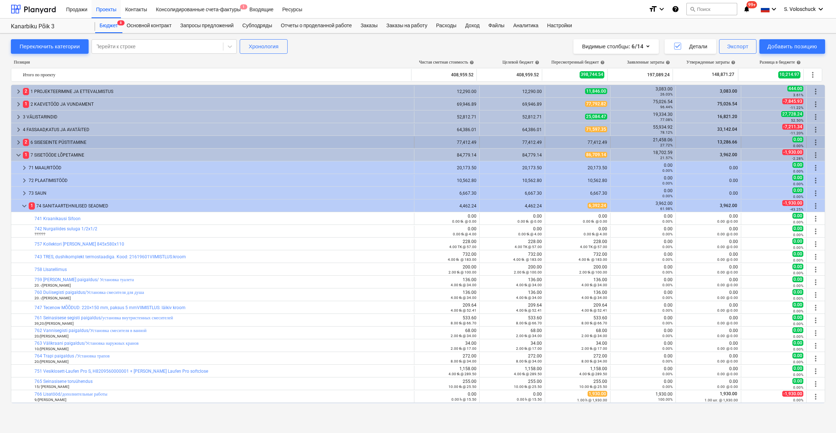
click at [19, 141] on span "keyboard_arrow_right" at bounding box center [18, 142] width 9 height 9
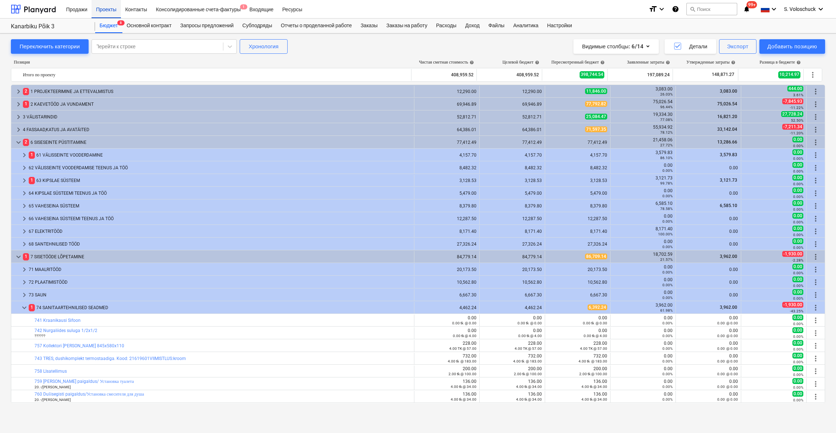
click at [110, 10] on div "Проекты" at bounding box center [105, 9] width 29 height 19
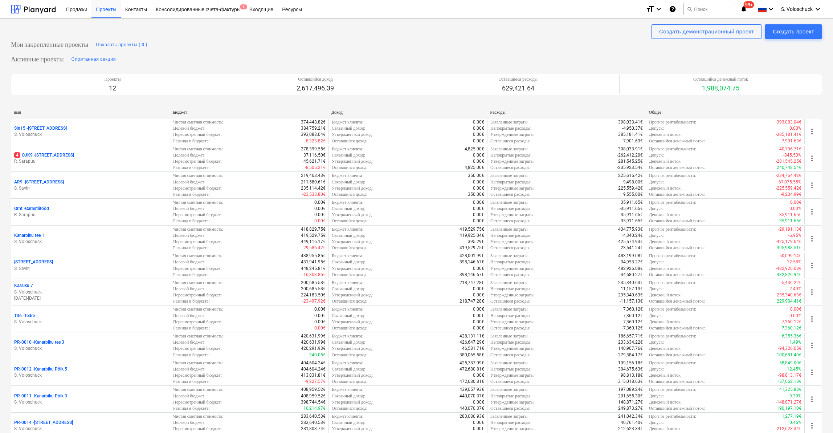
click at [52, 339] on p "PR-0010 - Kanarbiku tee 3" at bounding box center [39, 342] width 50 height 6
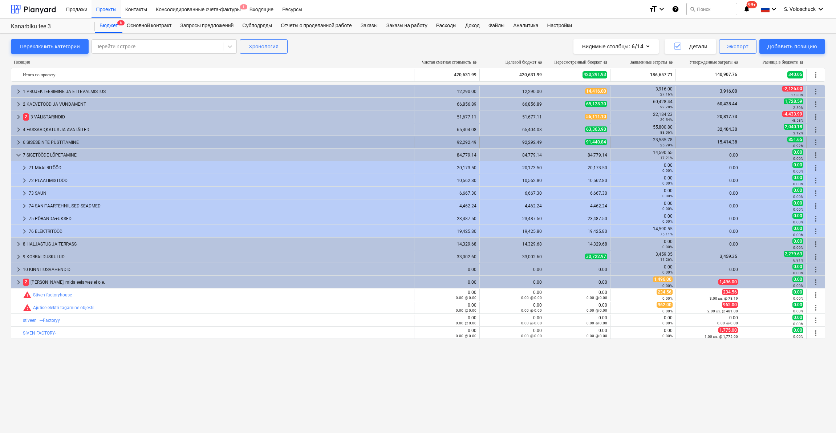
click at [28, 139] on div "6 SISESEINTE PÜSTITAMINE" at bounding box center [217, 142] width 388 height 12
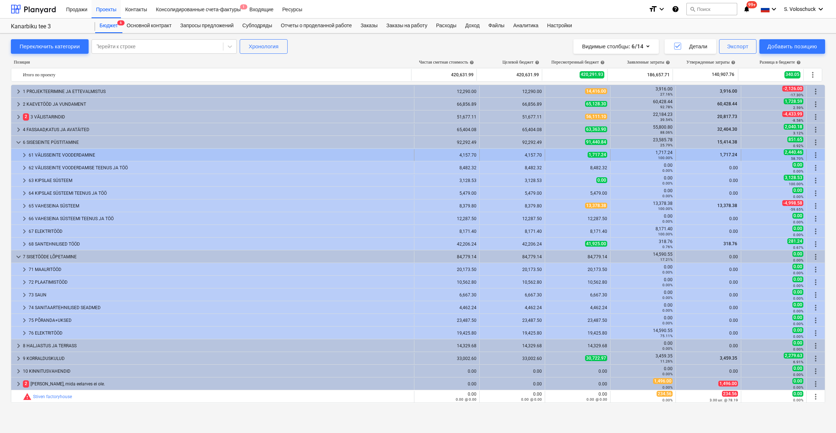
click at [44, 154] on div "61 VÄLISSEINTE VOODERDAMINE" at bounding box center [220, 155] width 382 height 12
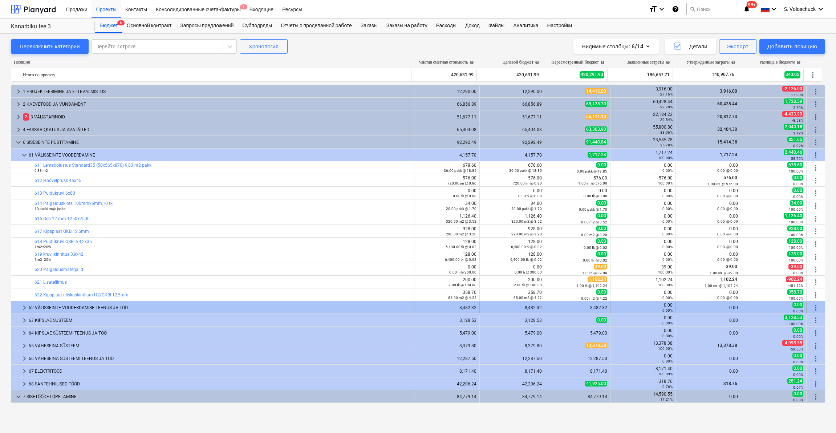
click at [53, 309] on div "62 VÄLISSEINTE VOODERDAMISE TEENUS JA TÖÖ" at bounding box center [220, 308] width 382 height 12
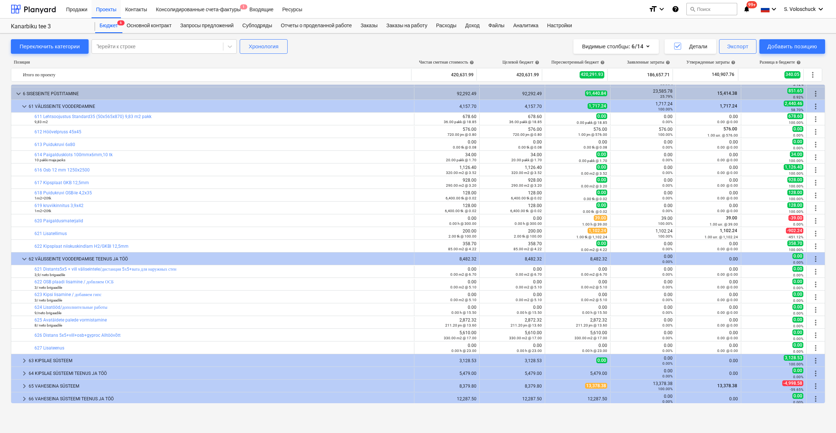
scroll to position [77, 0]
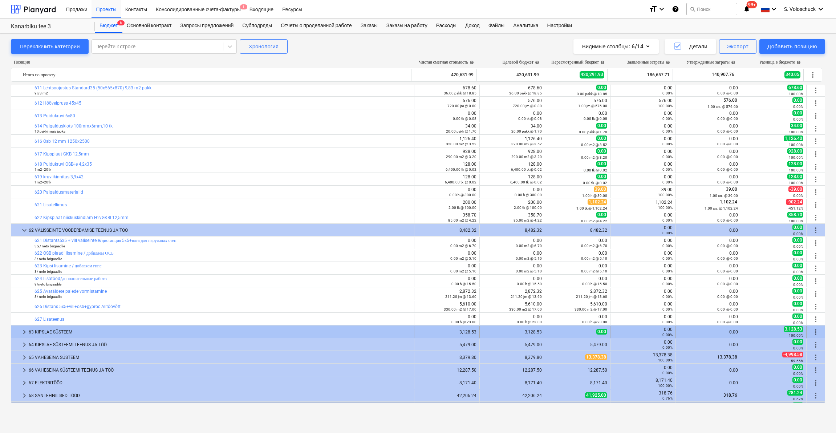
click at [25, 330] on span "keyboard_arrow_right" at bounding box center [24, 331] width 9 height 9
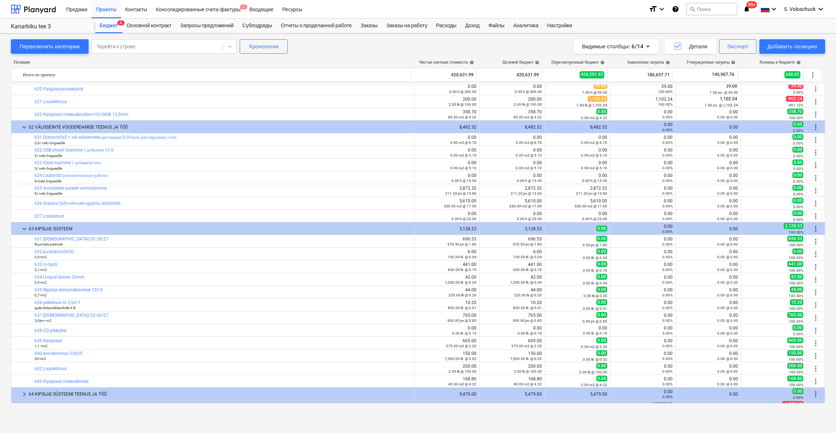
scroll to position [411, 0]
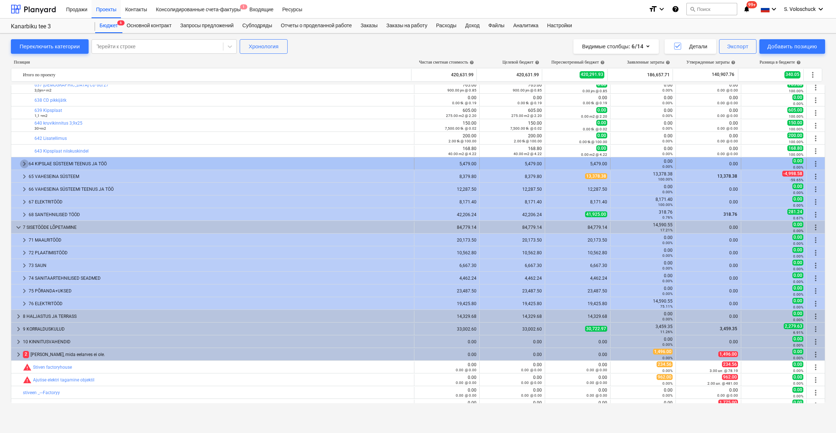
click at [25, 161] on span "keyboard_arrow_right" at bounding box center [24, 163] width 9 height 9
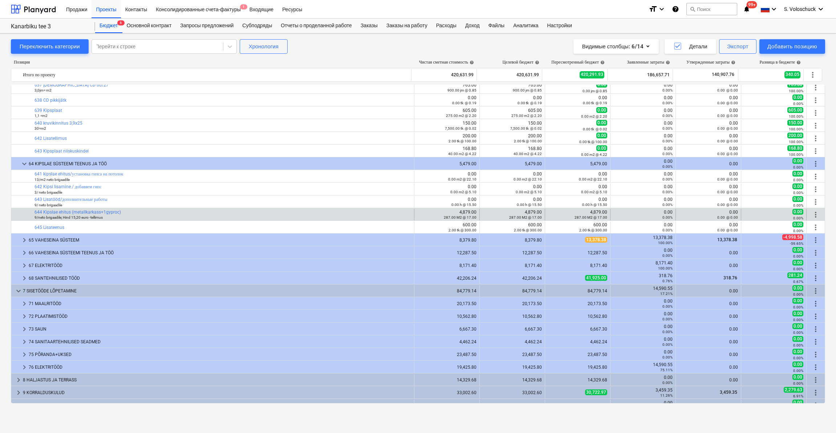
click at [468, 213] on div "4,879.00 287.00 M2 @ 17.00" at bounding box center [446, 214] width 59 height 10
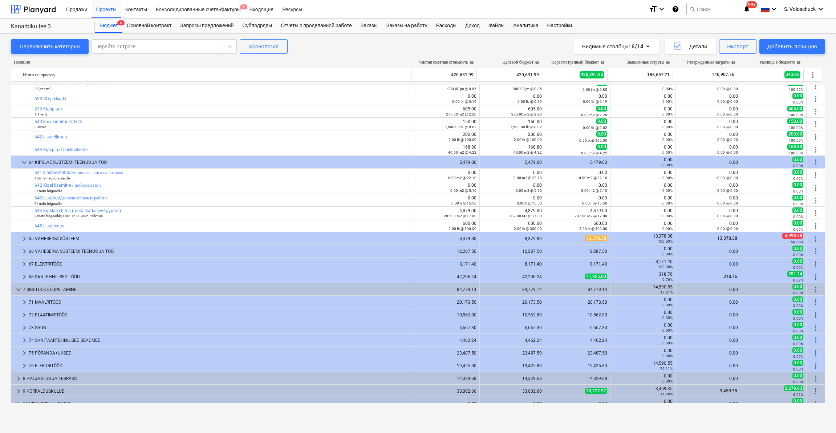
scroll to position [482, 0]
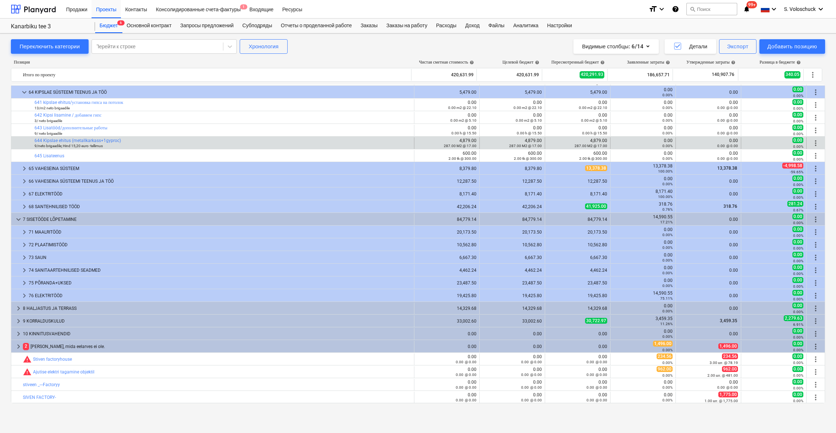
click at [449, 144] on small "287.00 M2 @ 17.00" at bounding box center [460, 146] width 33 height 4
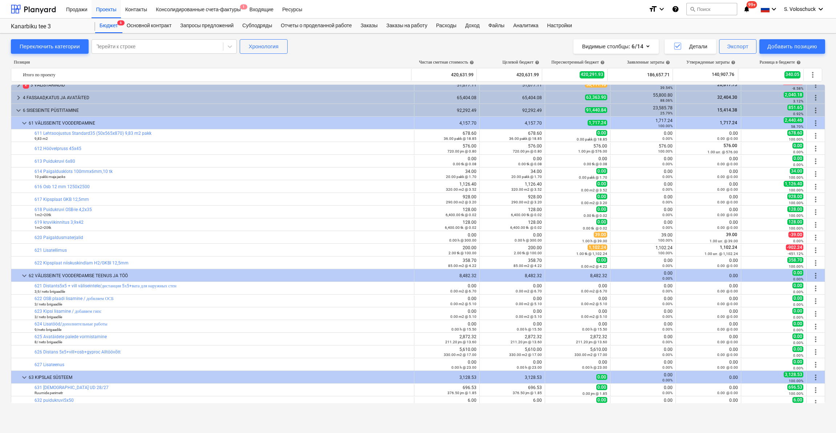
scroll to position [259, 0]
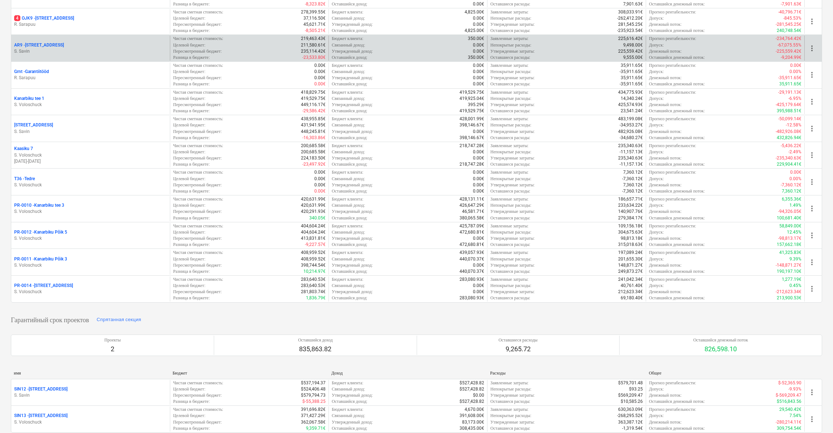
scroll to position [110, 0]
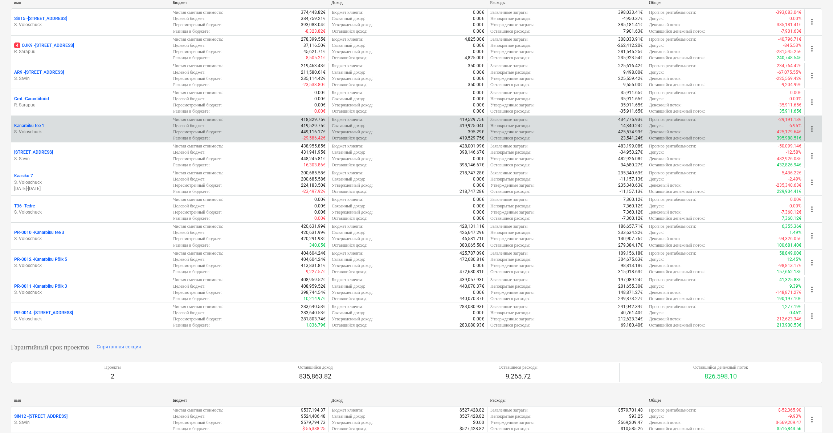
click at [86, 131] on p "S. Voloschuck" at bounding box center [90, 132] width 153 height 6
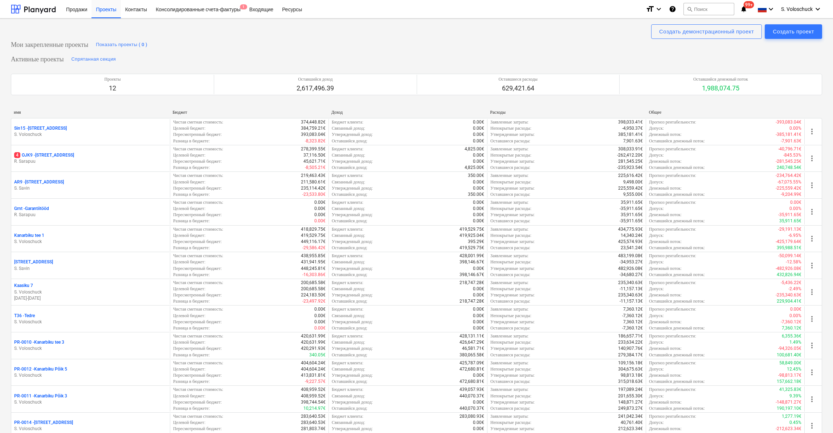
scroll to position [263, 0]
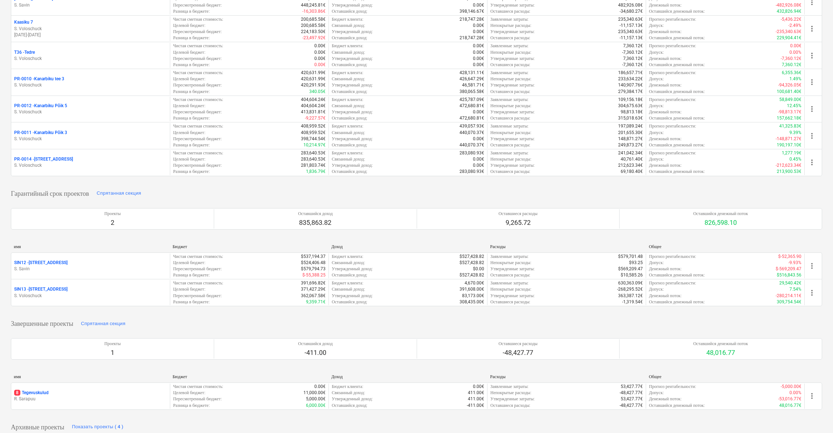
drag, startPoint x: 58, startPoint y: 284, endPoint x: 61, endPoint y: 276, distance: 7.6
click at [59, 286] on div "SIN13 - Sinilille tee 13" at bounding box center [90, 289] width 153 height 6
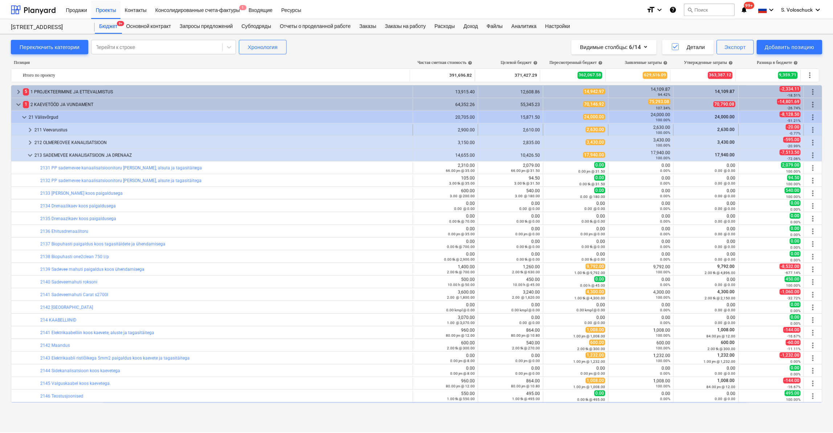
scroll to position [26, 0]
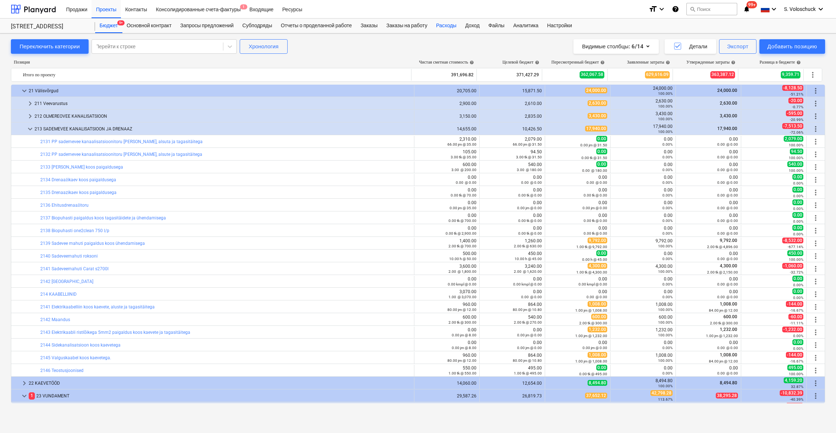
click at [460, 25] on div "Расходы" at bounding box center [446, 26] width 29 height 15
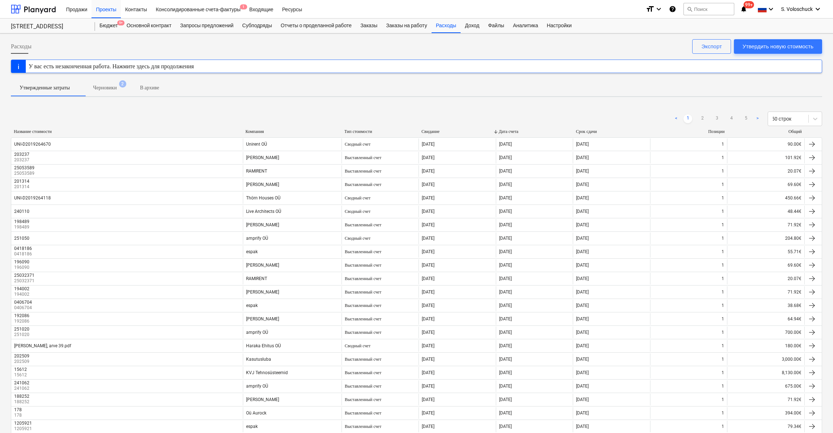
click at [258, 130] on div "Компания" at bounding box center [291, 131] width 93 height 5
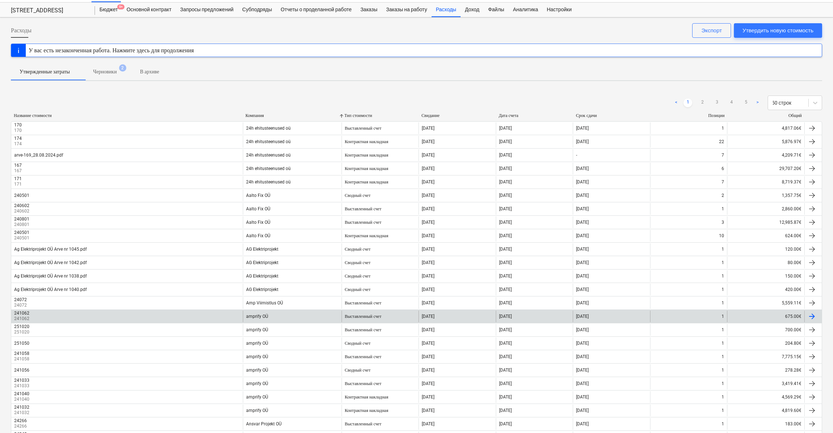
scroll to position [417, 0]
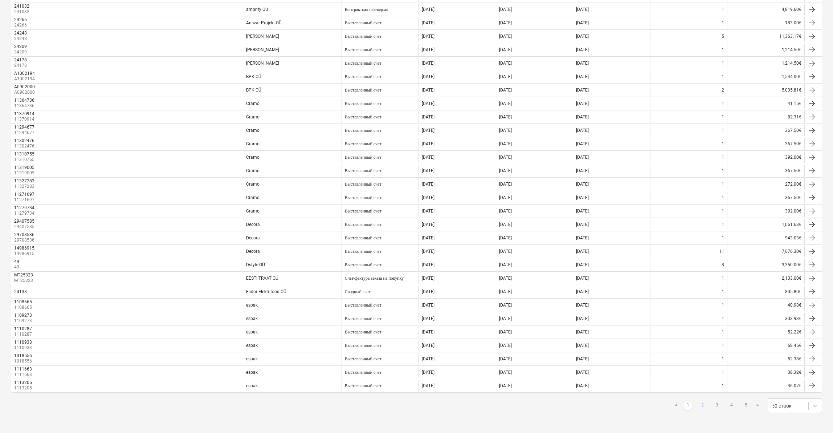
click at [702, 405] on link "2" at bounding box center [702, 405] width 9 height 9
click at [718, 404] on link "3" at bounding box center [717, 405] width 9 height 9
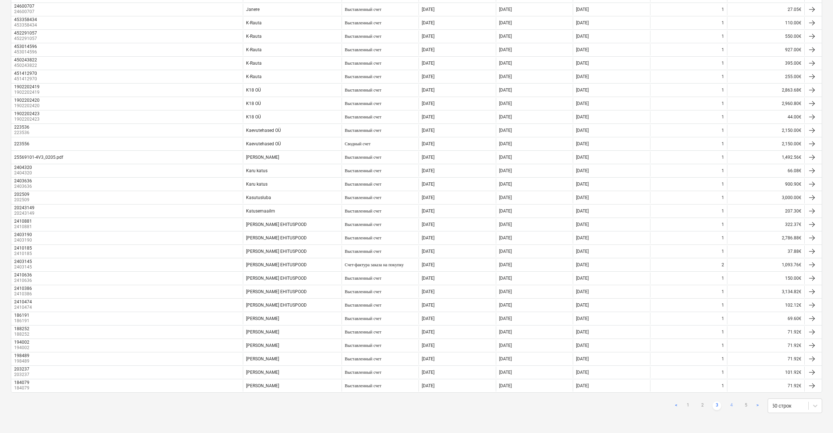
click at [734, 403] on link "4" at bounding box center [731, 405] width 9 height 9
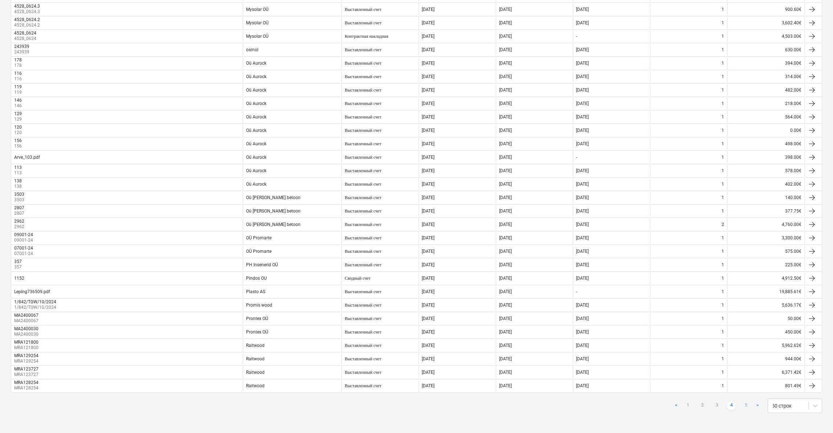
click at [748, 404] on link "5" at bounding box center [746, 405] width 9 height 9
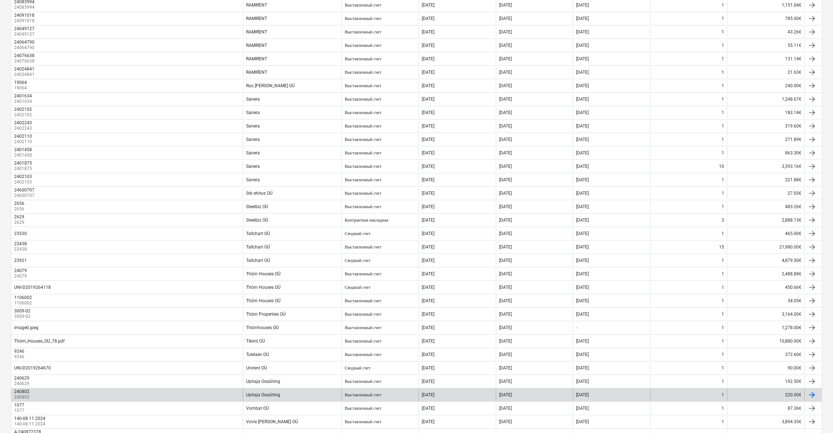
scroll to position [309, 0]
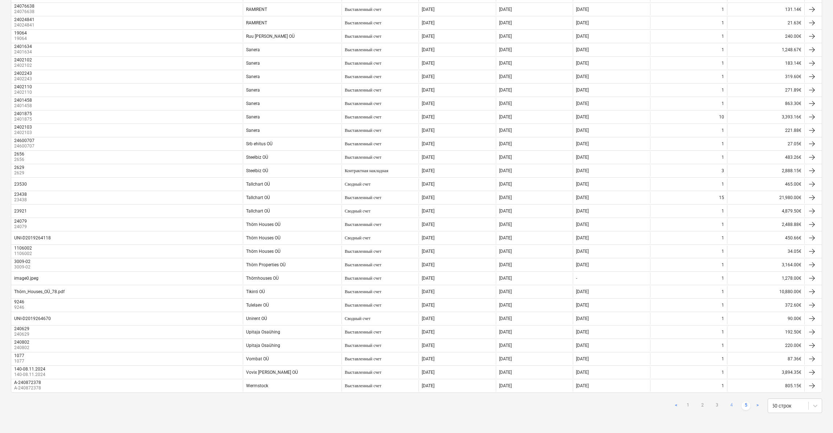
click at [734, 403] on link "4" at bounding box center [731, 405] width 9 height 9
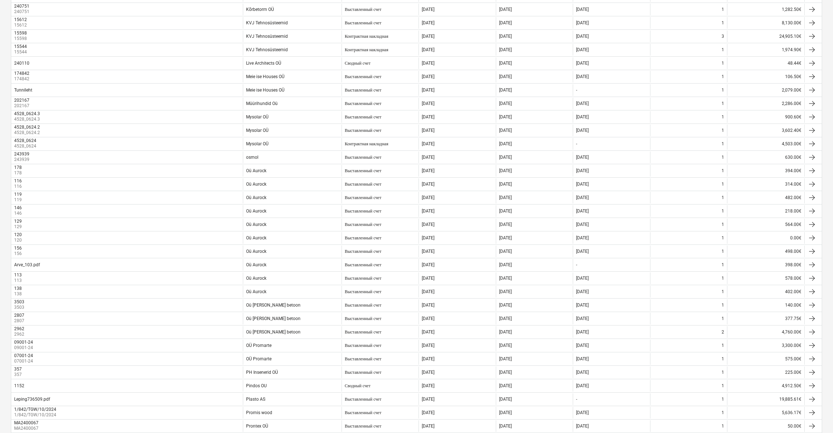
scroll to position [417, 0]
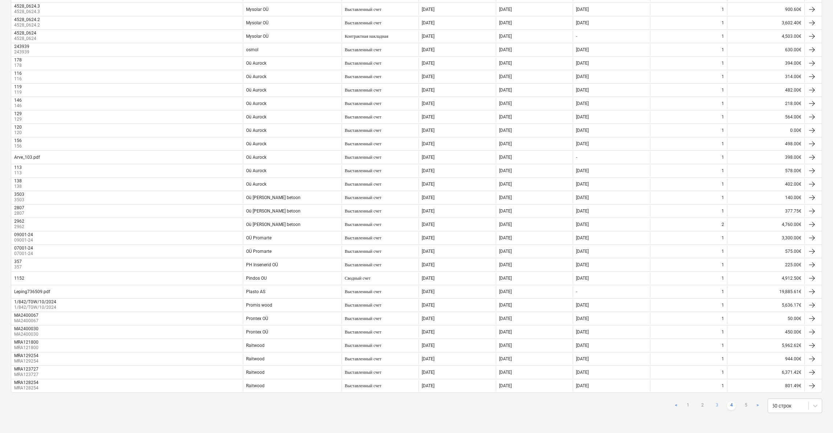
click at [717, 405] on link "3" at bounding box center [717, 405] width 9 height 9
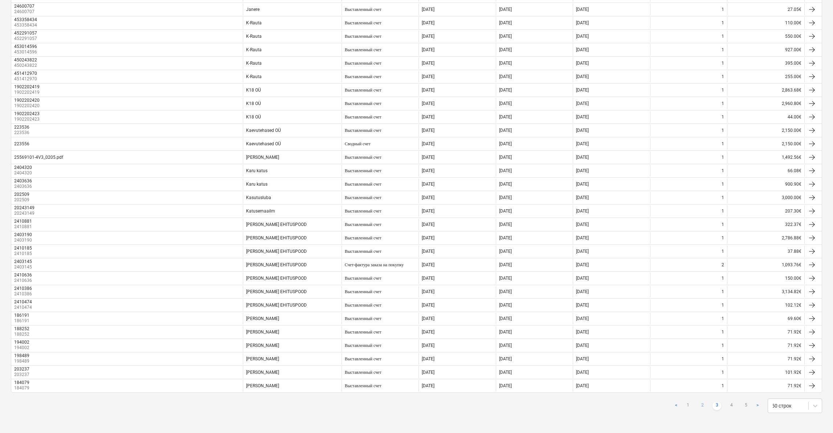
click at [705, 405] on link "2" at bounding box center [702, 405] width 9 height 9
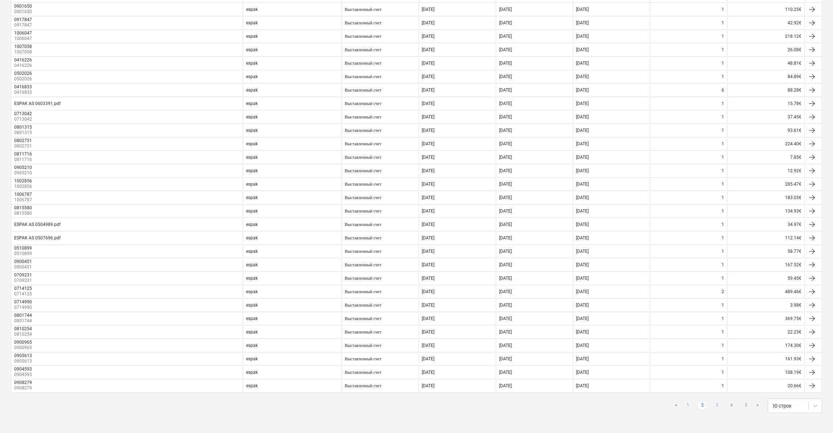
click at [718, 403] on link "3" at bounding box center [717, 405] width 9 height 9
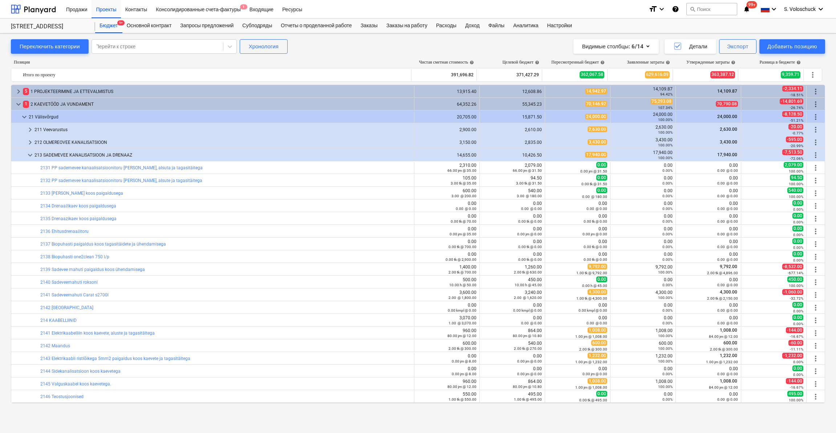
scroll to position [26, 0]
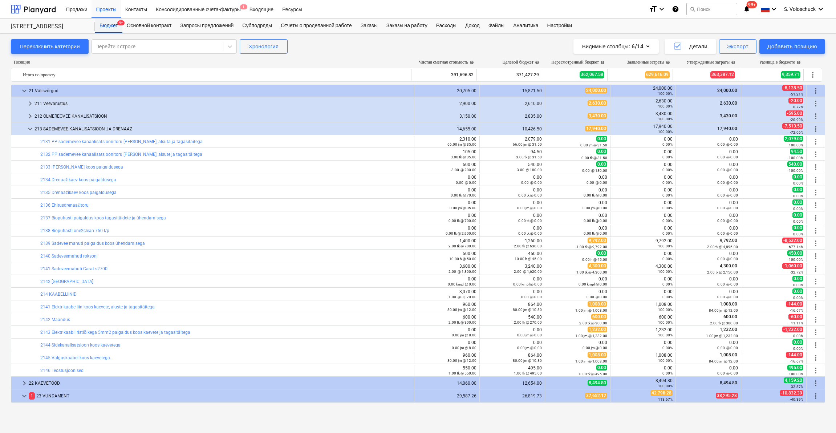
click at [114, 29] on div "Бюджет 9+" at bounding box center [108, 26] width 27 height 15
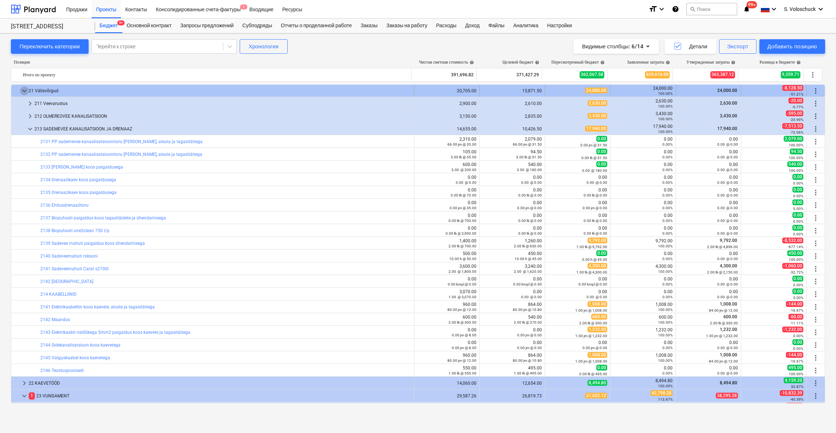
click at [24, 90] on span "keyboard_arrow_down" at bounding box center [24, 90] width 9 height 9
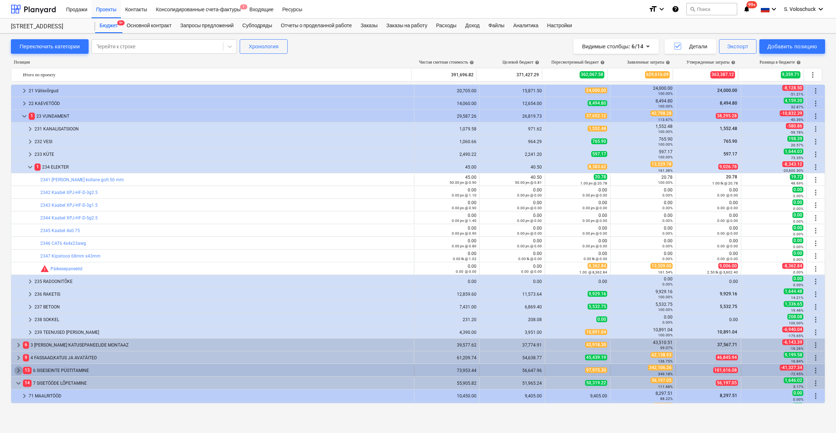
click at [18, 370] on span "keyboard_arrow_right" at bounding box center [18, 370] width 9 height 9
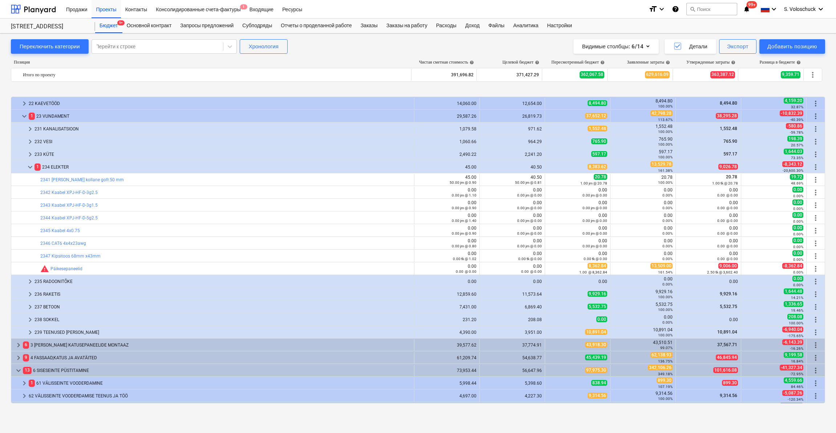
scroll to position [119, 0]
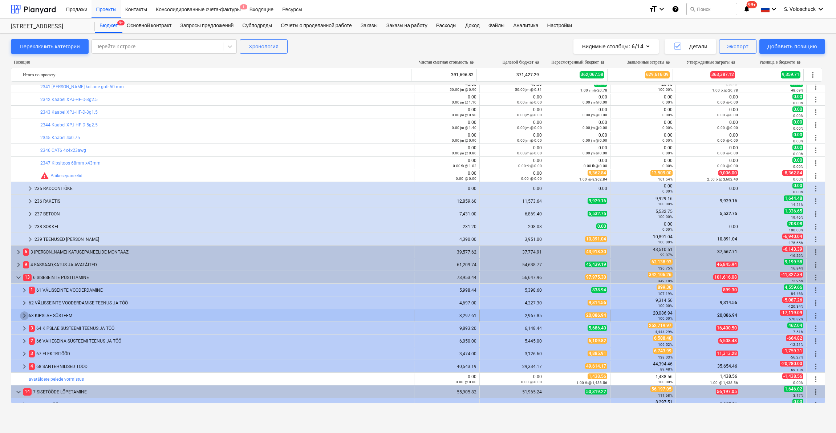
click at [22, 317] on span "keyboard_arrow_right" at bounding box center [24, 315] width 9 height 9
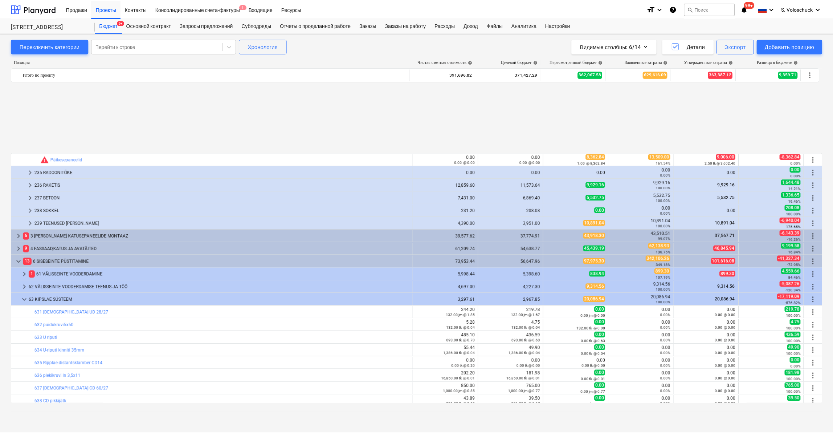
scroll to position [249, 0]
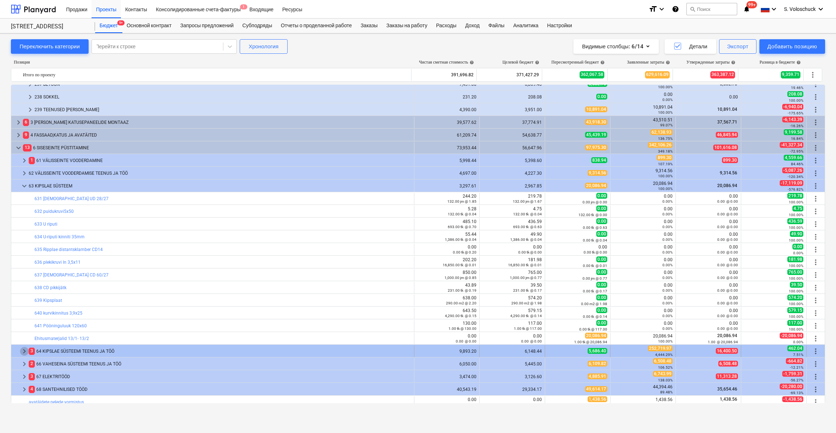
click at [28, 348] on span "keyboard_arrow_right" at bounding box center [24, 351] width 9 height 9
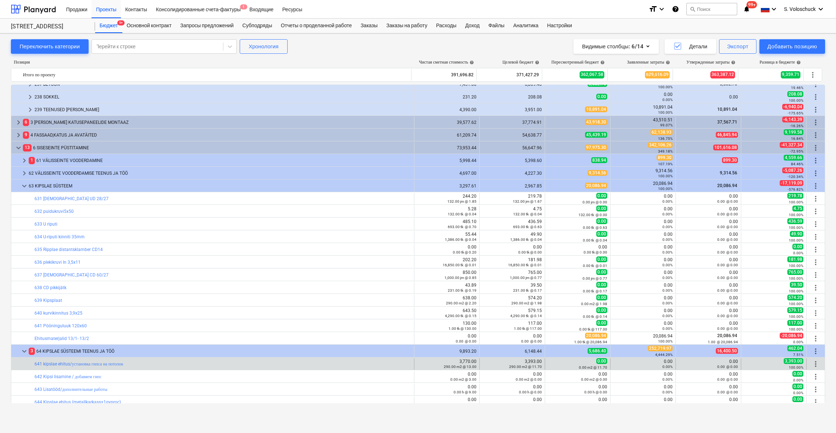
click at [452, 364] on div "290.00 m2 @ 13.00" at bounding box center [446, 366] width 59 height 5
click at [471, 364] on small "290.00 m2 @ 13.00" at bounding box center [460, 366] width 33 height 4
click at [70, 364] on link "641 kipslae ehitus/установка гипса на потолок" at bounding box center [78, 363] width 89 height 5
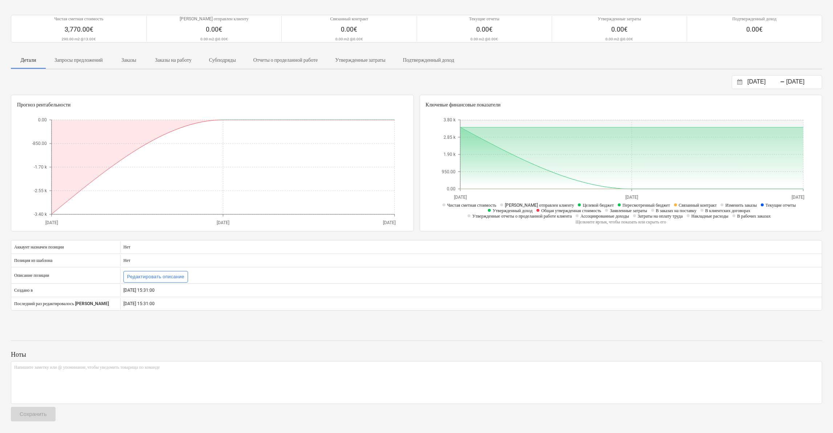
scroll to position [7, 0]
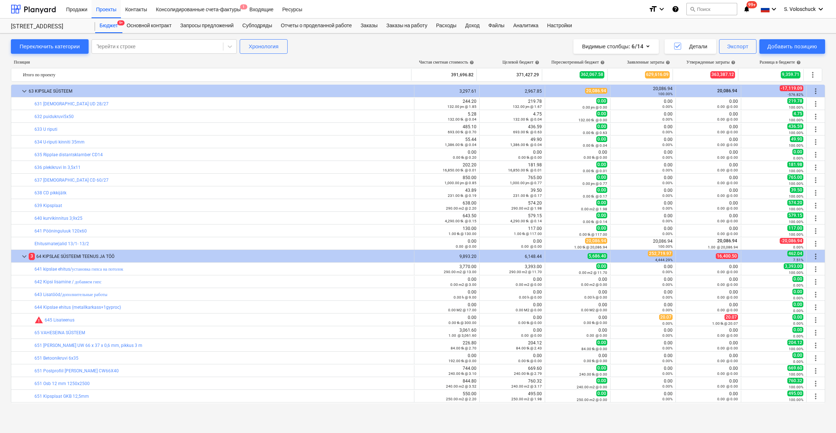
scroll to position [345, 0]
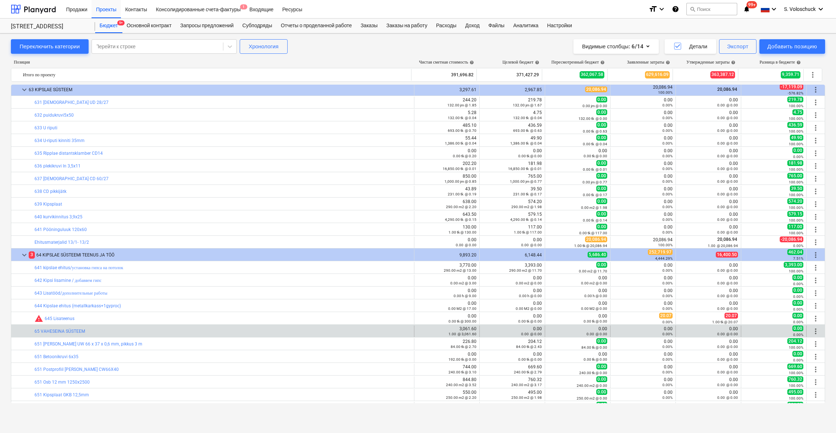
click at [65, 334] on div "bar_chart 65 VAHESEINA SÜSTEEM" at bounding box center [222, 331] width 376 height 12
click at [64, 331] on link "65 VAHESEINA SÜSTEEM" at bounding box center [59, 331] width 50 height 5
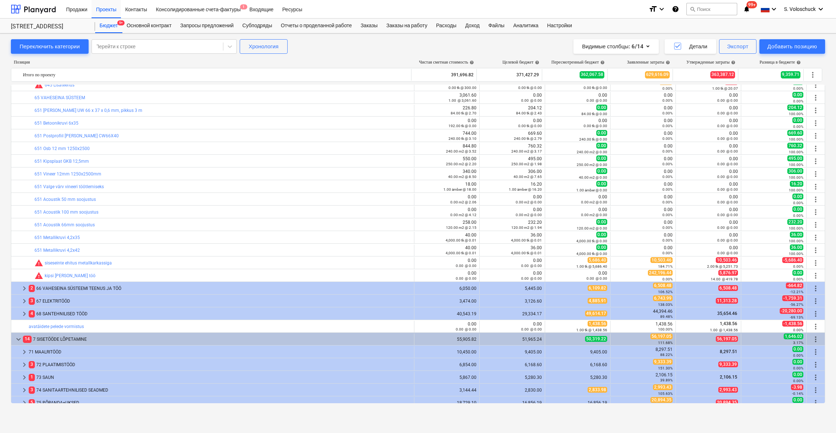
scroll to position [580, 0]
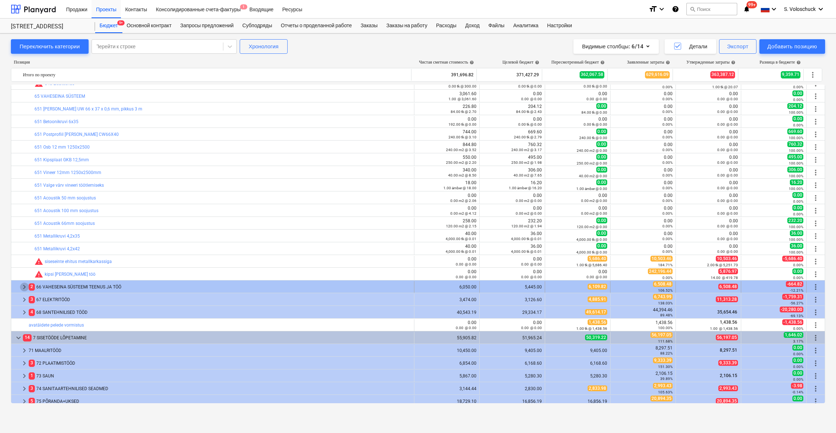
click at [22, 284] on span "keyboard_arrow_right" at bounding box center [24, 286] width 9 height 9
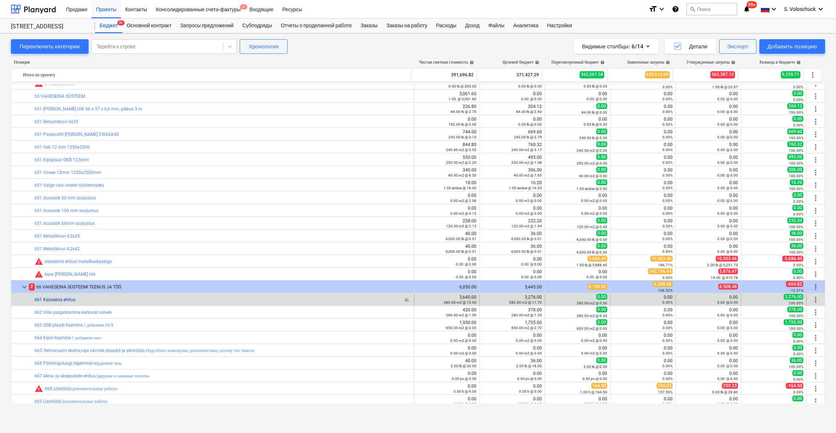
click at [62, 299] on link "661 Kipsseina ehitus" at bounding box center [54, 299] width 41 height 5
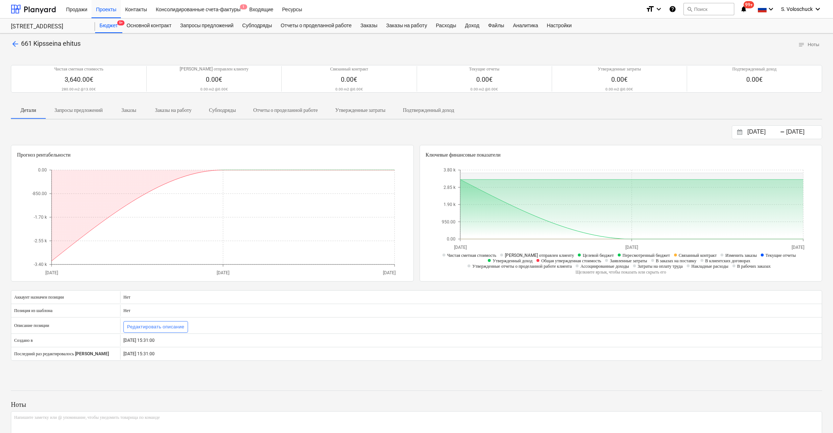
click at [87, 110] on p "Запросы предложений" at bounding box center [78, 110] width 48 height 8
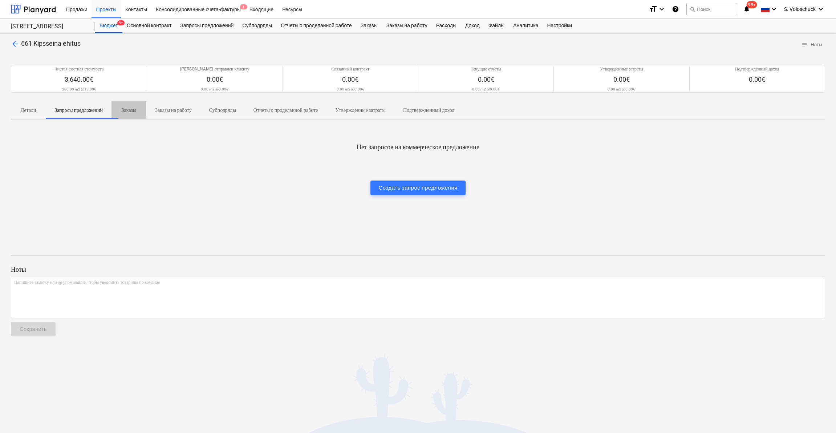
click at [134, 111] on p "Заказы" at bounding box center [128, 110] width 17 height 8
click at [185, 110] on p "Заказы на работу" at bounding box center [173, 110] width 37 height 8
click at [294, 113] on span "Отчеты о проделанной работе" at bounding box center [286, 110] width 82 height 12
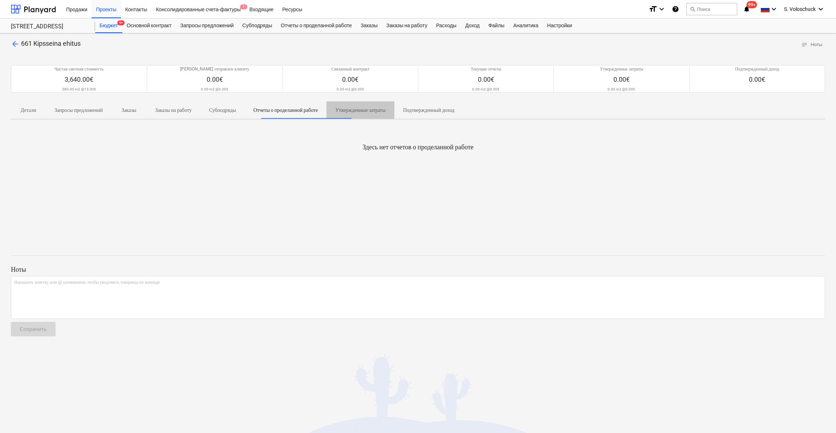
click at [378, 109] on p "Утвержденные затраты" at bounding box center [360, 110] width 50 height 8
click at [455, 111] on p "Подтвержденный доход" at bounding box center [429, 110] width 52 height 8
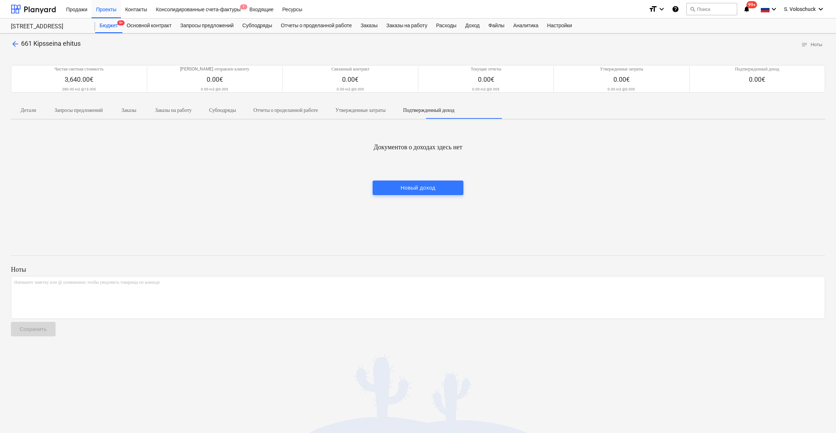
click at [220, 110] on span "Субподряды" at bounding box center [222, 110] width 44 height 12
click at [169, 109] on p "Заказы на работу" at bounding box center [173, 110] width 37 height 8
click at [110, 12] on div "Проекты" at bounding box center [105, 9] width 29 height 19
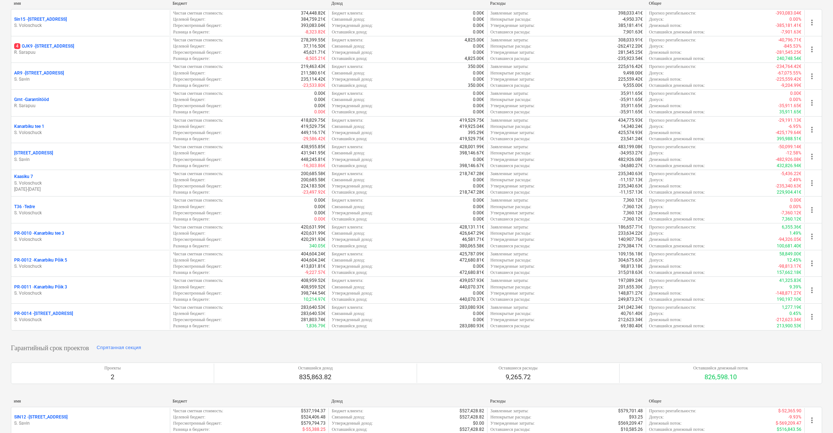
scroll to position [152, 0]
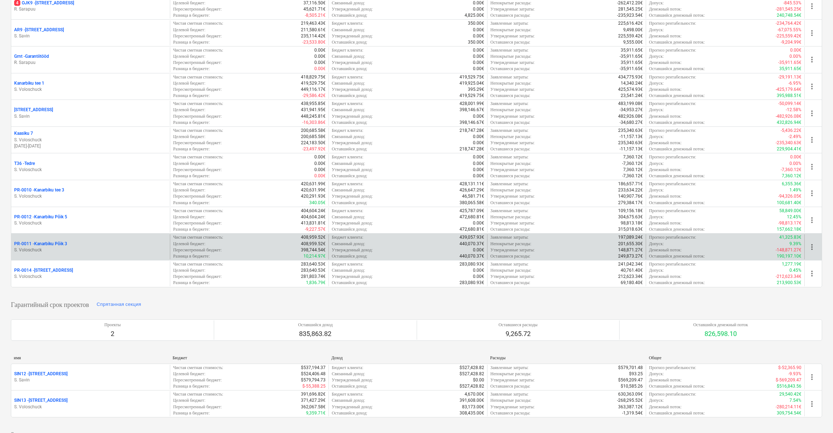
click at [132, 250] on p "S. Voloschuck" at bounding box center [90, 250] width 153 height 6
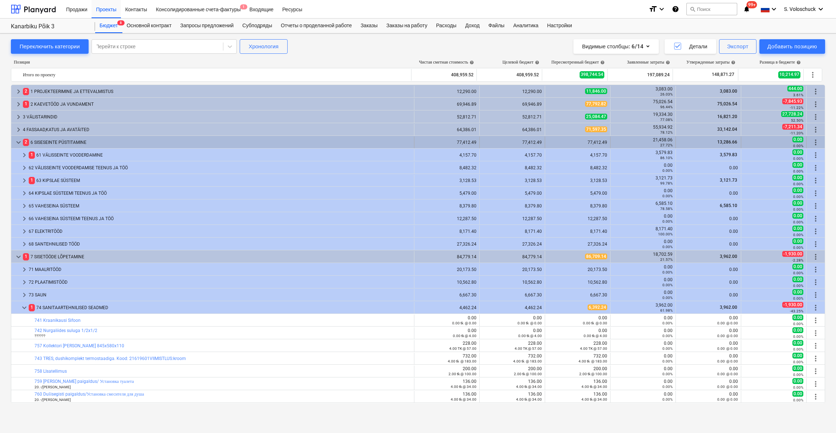
click at [19, 142] on span "keyboard_arrow_down" at bounding box center [18, 142] width 9 height 9
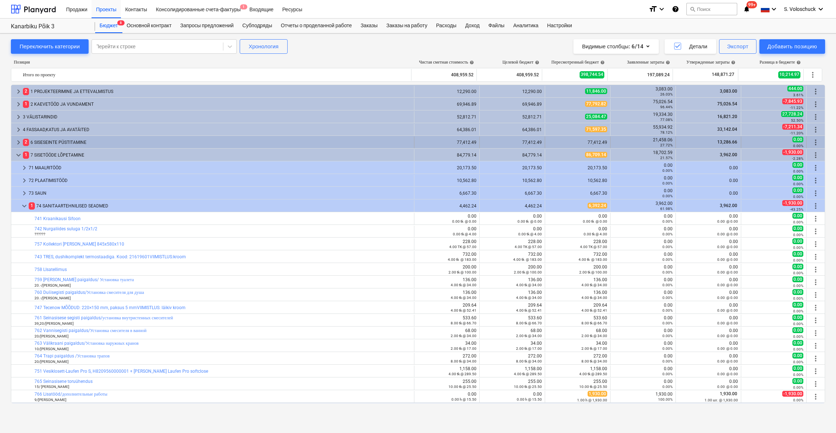
click at [20, 140] on span "keyboard_arrow_right" at bounding box center [18, 142] width 9 height 9
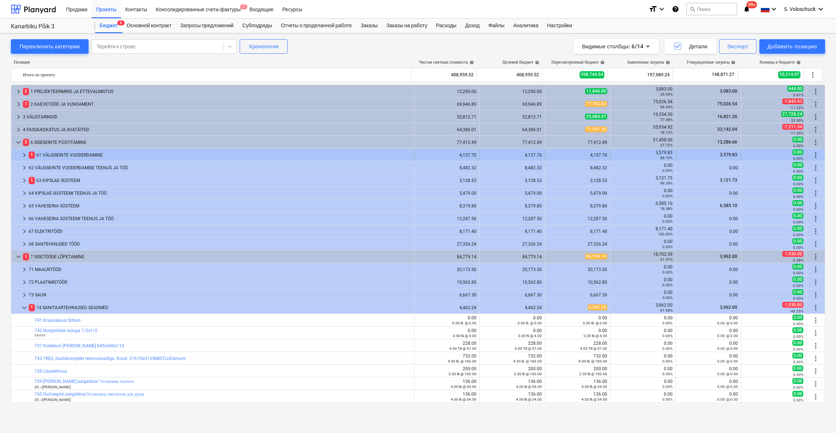
click at [64, 154] on div "1 61 VÄLISSEINTE VOODERDAMINE" at bounding box center [220, 155] width 382 height 12
